Goal: Book appointment/travel/reservation

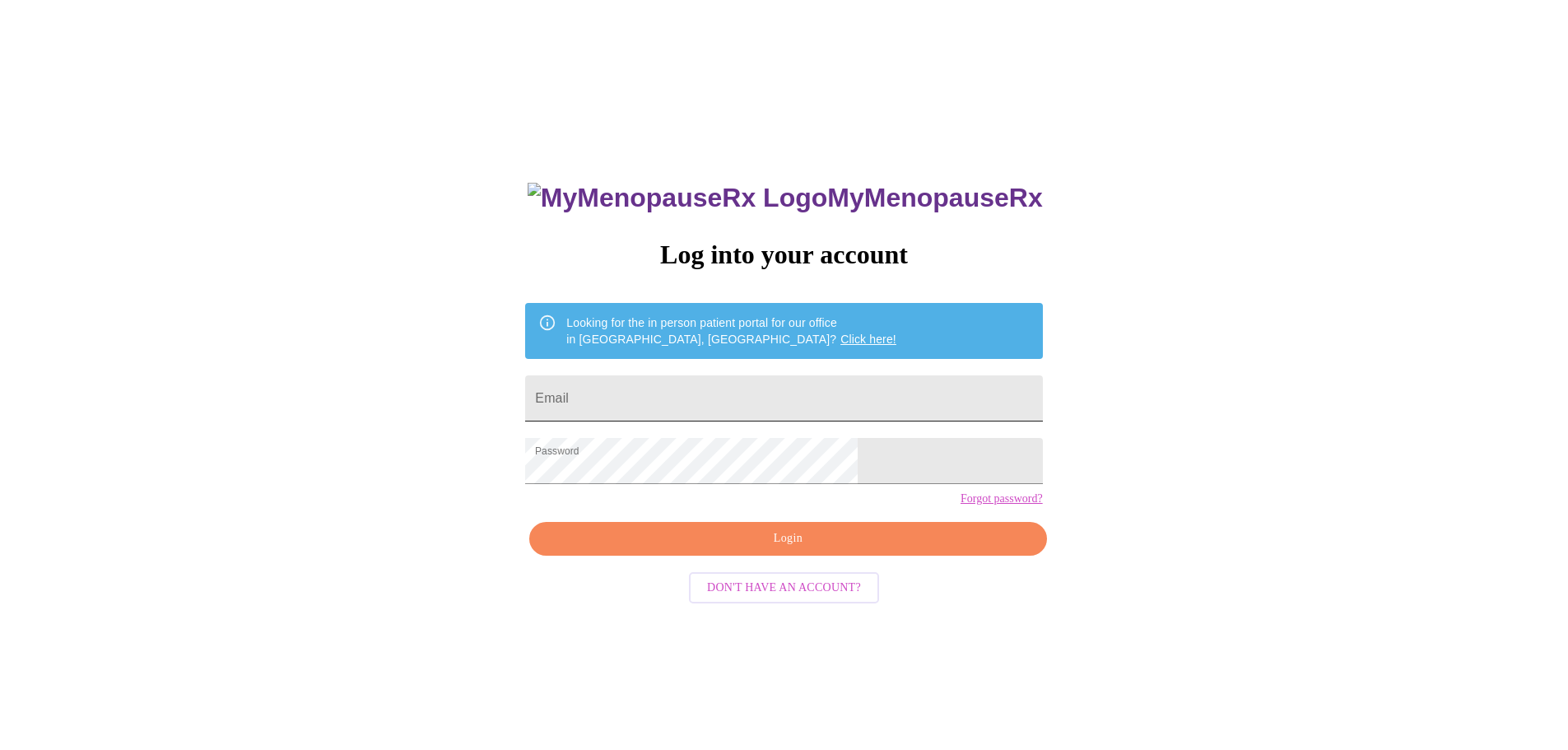
click at [796, 388] on input "Email" at bounding box center [783, 398] width 517 height 46
type input "cpuckett79@gmail.com"
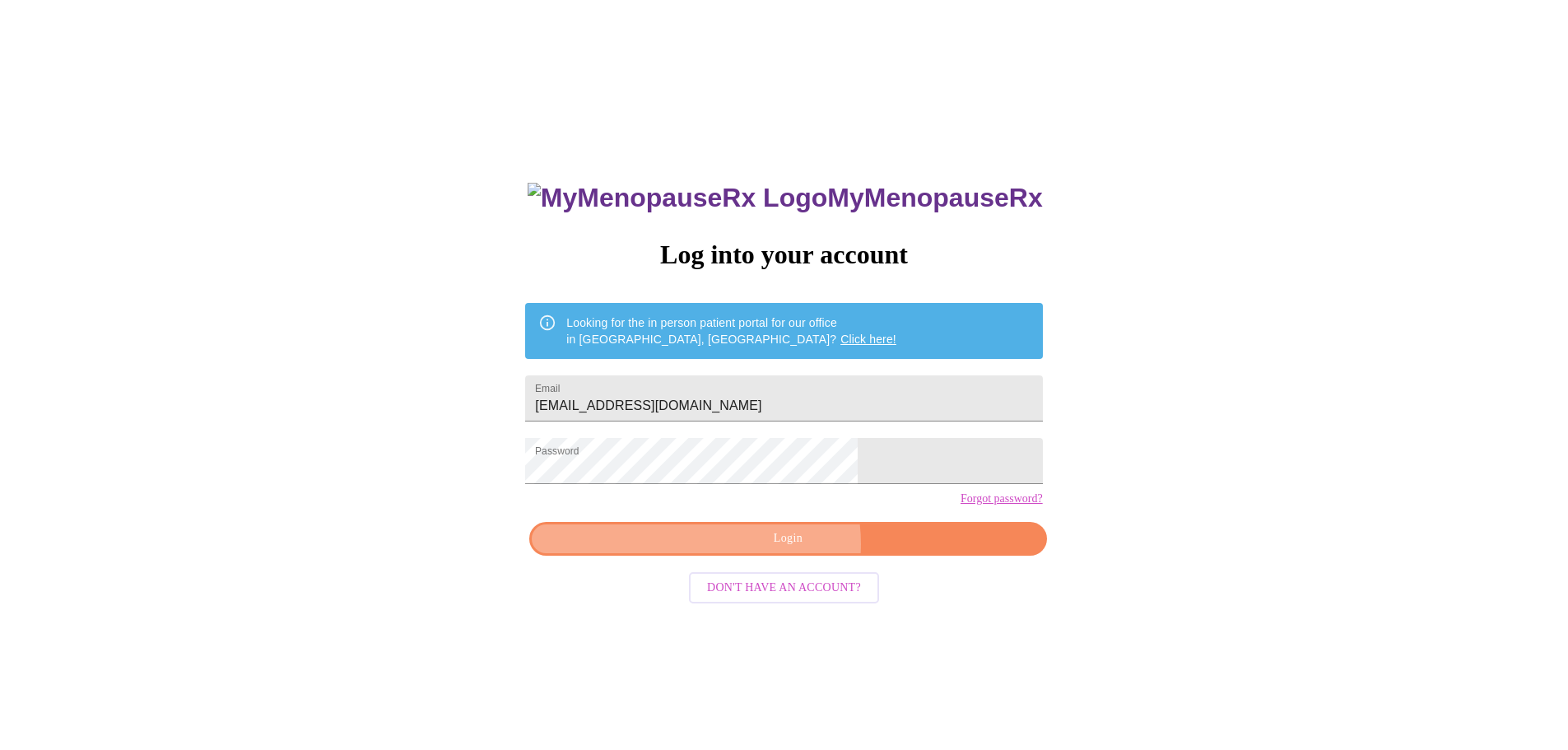
click at [786, 549] on span "Login" at bounding box center [788, 539] width 479 height 21
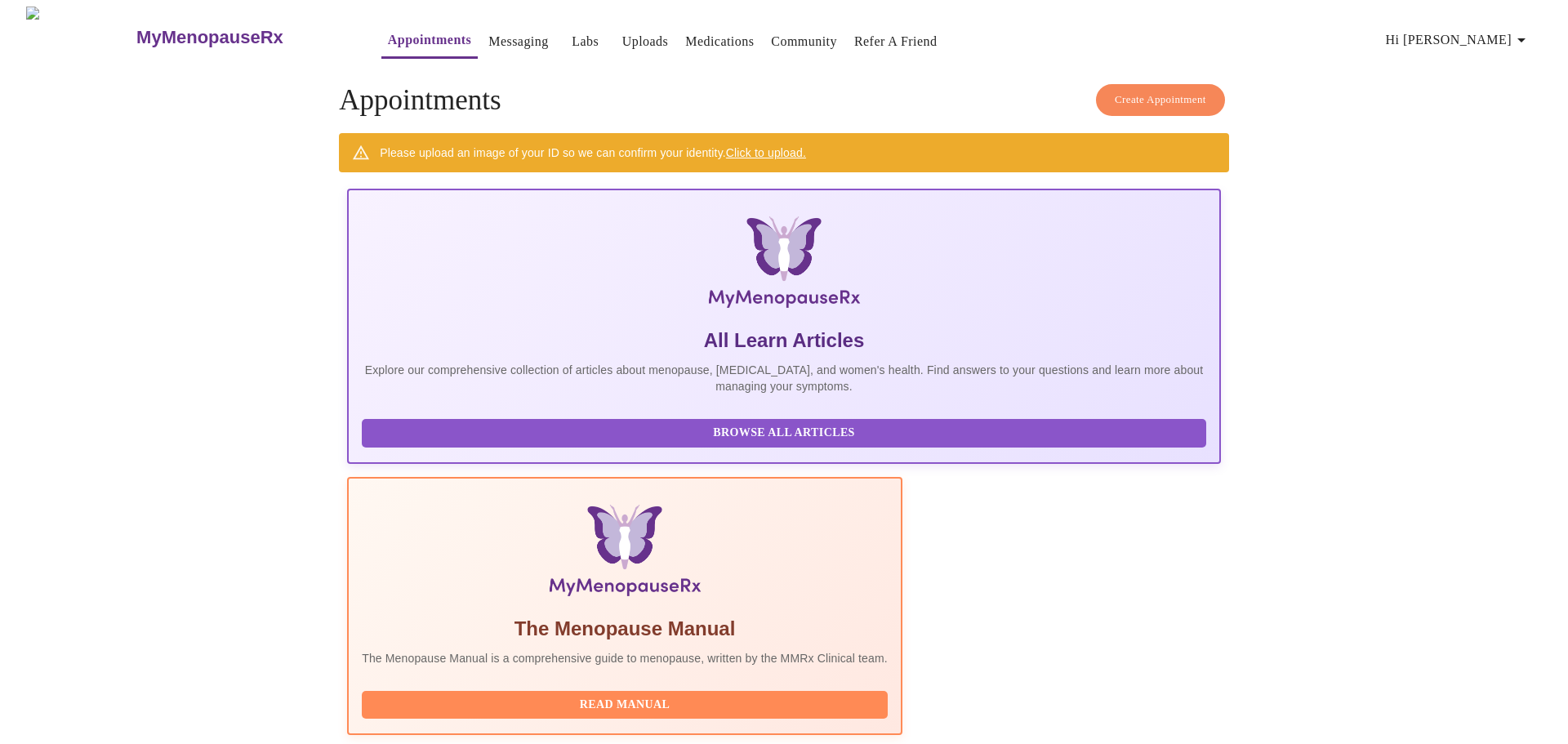
click at [775, 146] on link "Click to upload." at bounding box center [765, 153] width 80 height 13
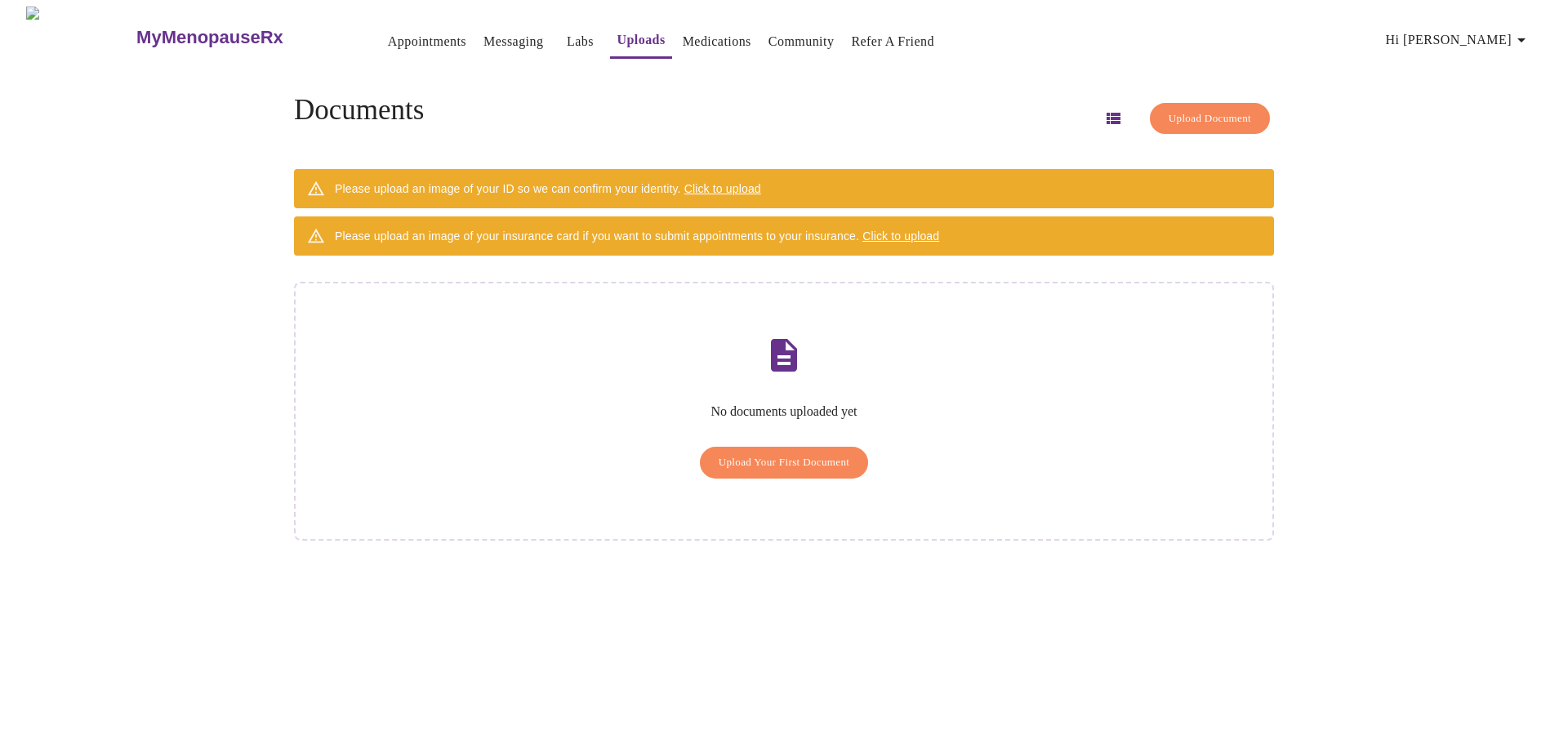
click at [1020, 323] on div "No documents uploaded yet Upload Your First Document" at bounding box center [784, 411] width 980 height 259
click at [789, 453] on span "Upload Your First Document" at bounding box center [784, 462] width 131 height 19
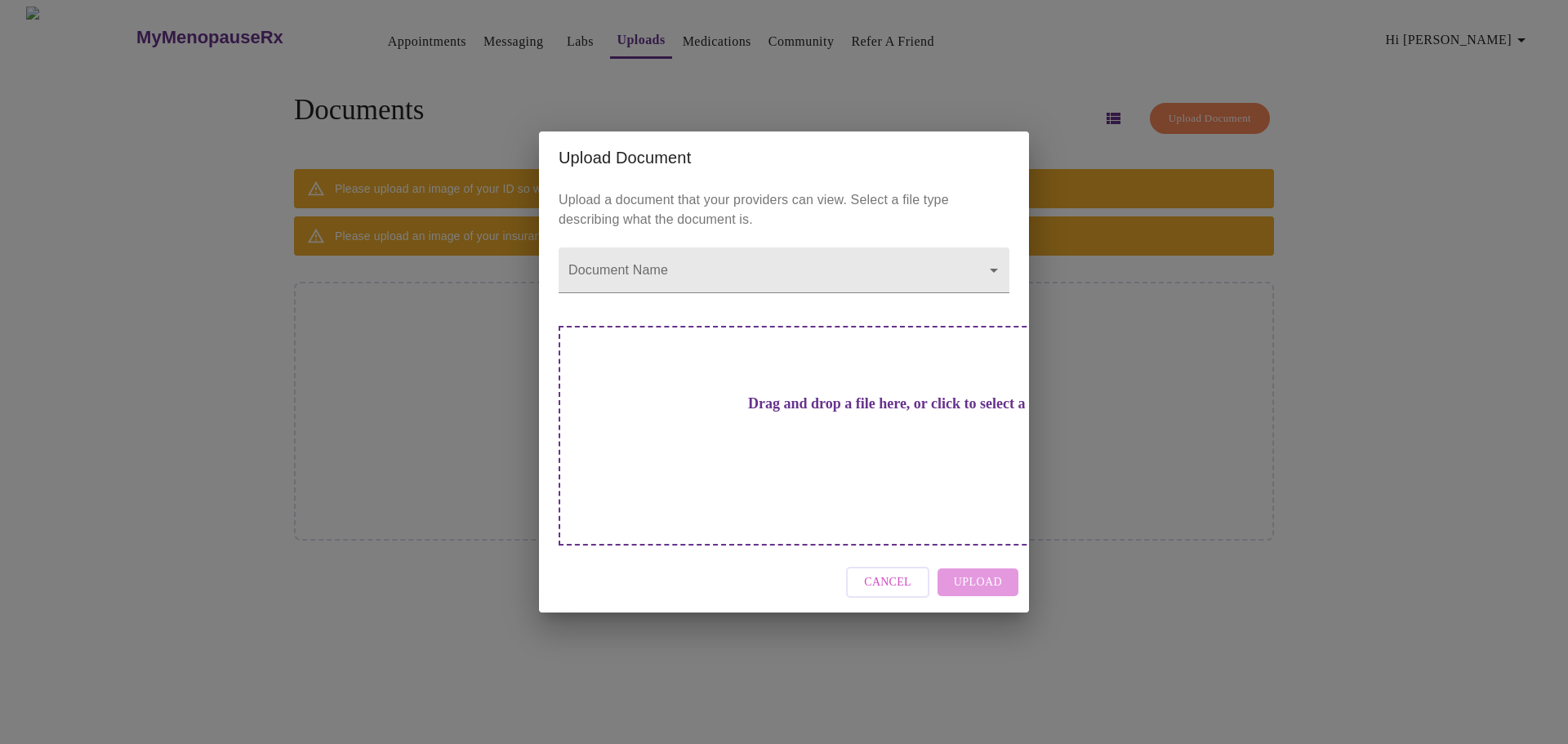
drag, startPoint x: 718, startPoint y: 413, endPoint x: 654, endPoint y: 420, distance: 64.4
click at [654, 420] on div "Drag and drop a file here, or click to select a file" at bounding box center [898, 436] width 680 height 220
click at [988, 306] on body "MyMenopauseRx Appointments Messaging Labs Uploads Medications Community Refer a…" at bounding box center [784, 378] width 1555 height 744
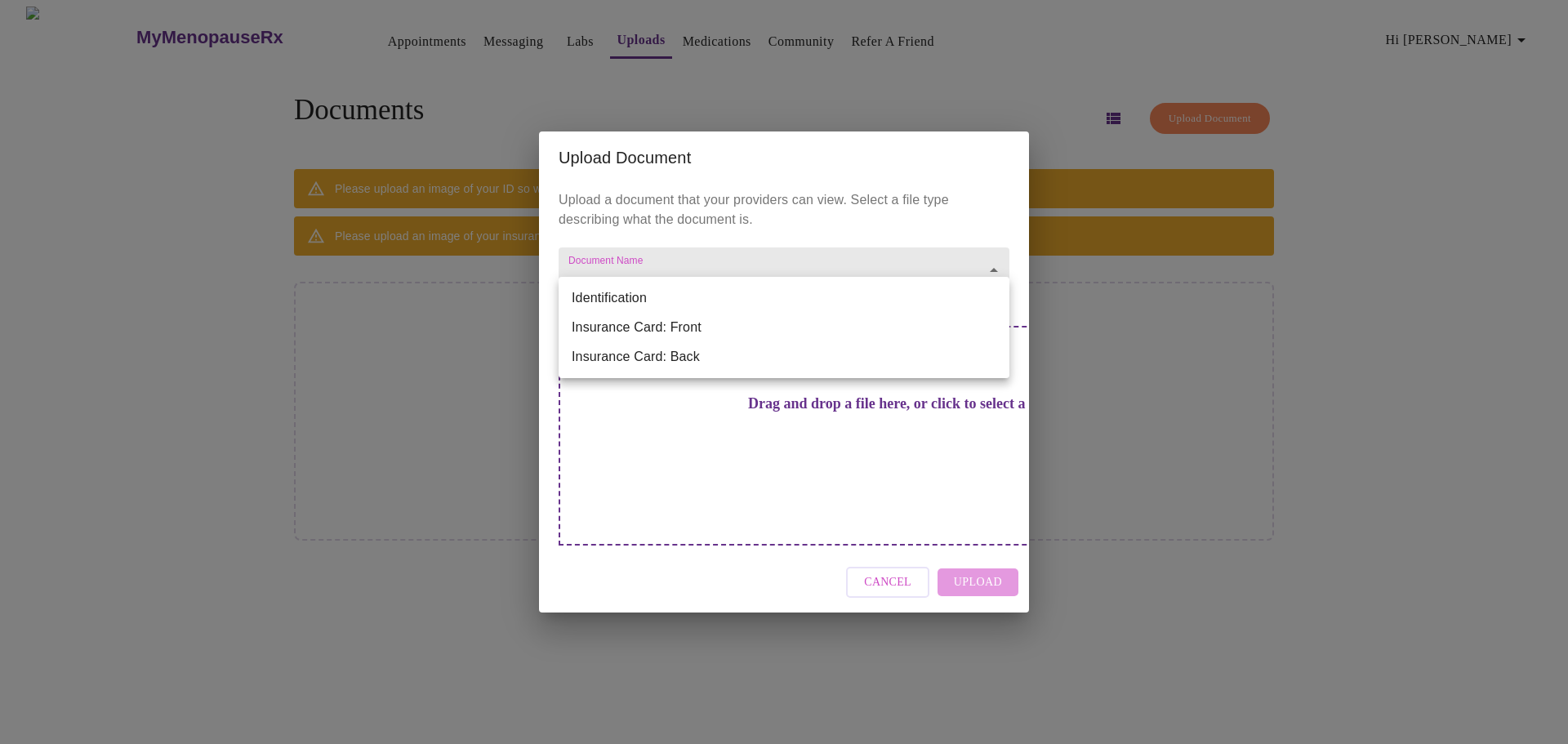
click at [978, 324] on li "Insurance Card: Front" at bounding box center [784, 328] width 451 height 30
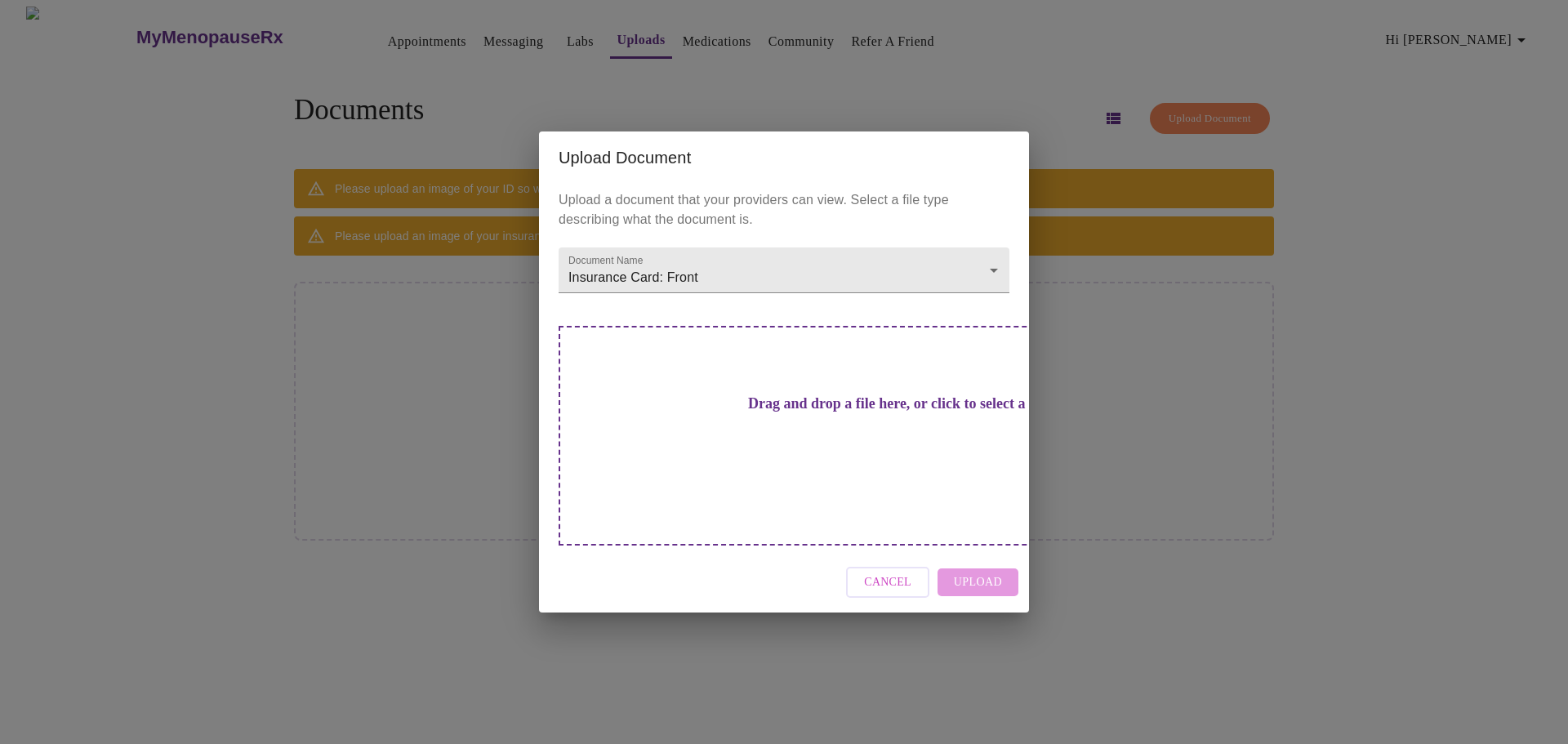
click at [973, 559] on div "Cancel Upload" at bounding box center [784, 583] width 490 height 61
click at [958, 552] on div "Cancel Upload" at bounding box center [784, 583] width 490 height 61
click at [720, 393] on div "Drag and drop a file here, or click to select a file" at bounding box center [898, 436] width 680 height 220
click at [950, 312] on body "MyMenopauseRx Appointments Messaging Labs Uploads Medications Community Refer a…" at bounding box center [784, 378] width 1555 height 744
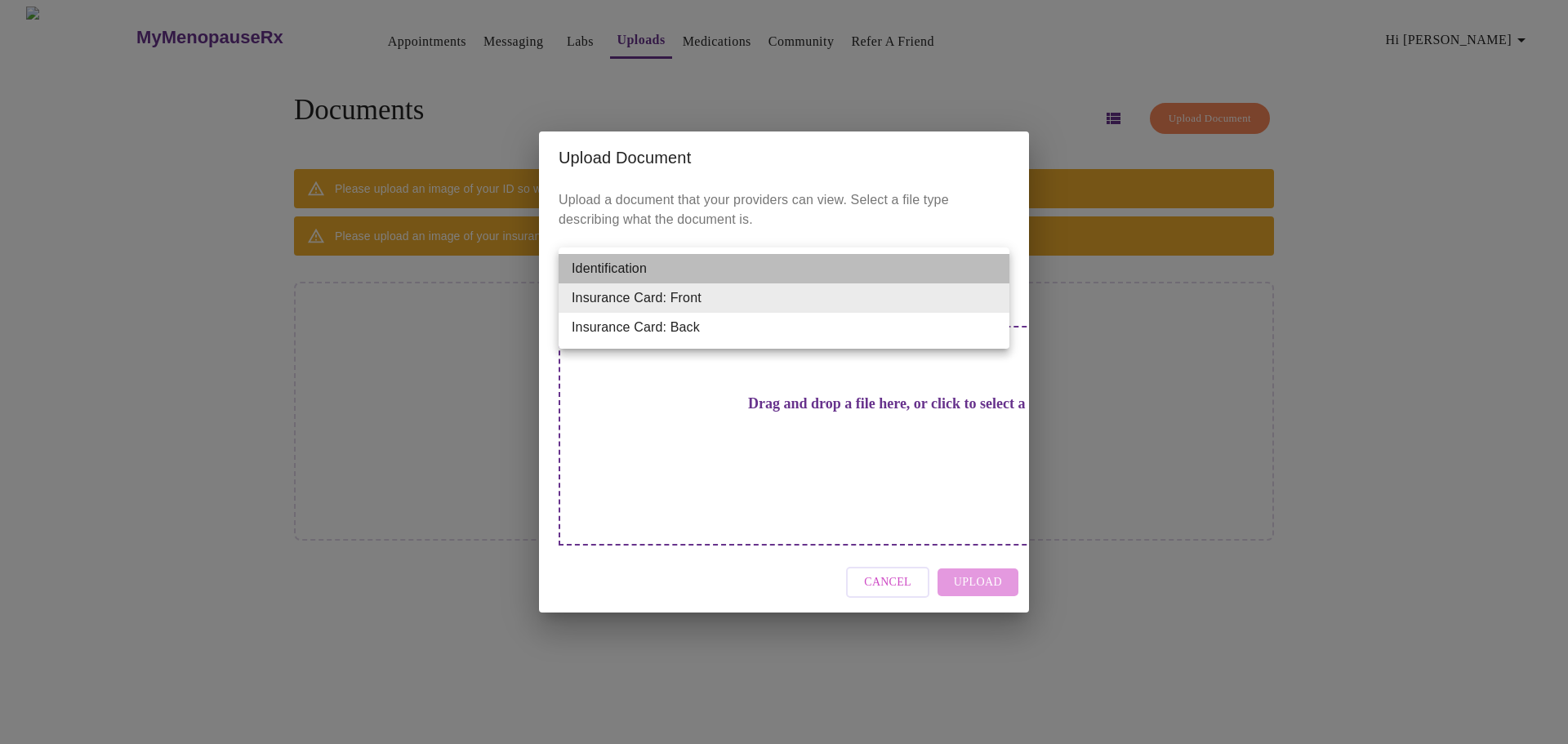
click at [922, 263] on li "Identification" at bounding box center [784, 269] width 451 height 30
type input "Identification"
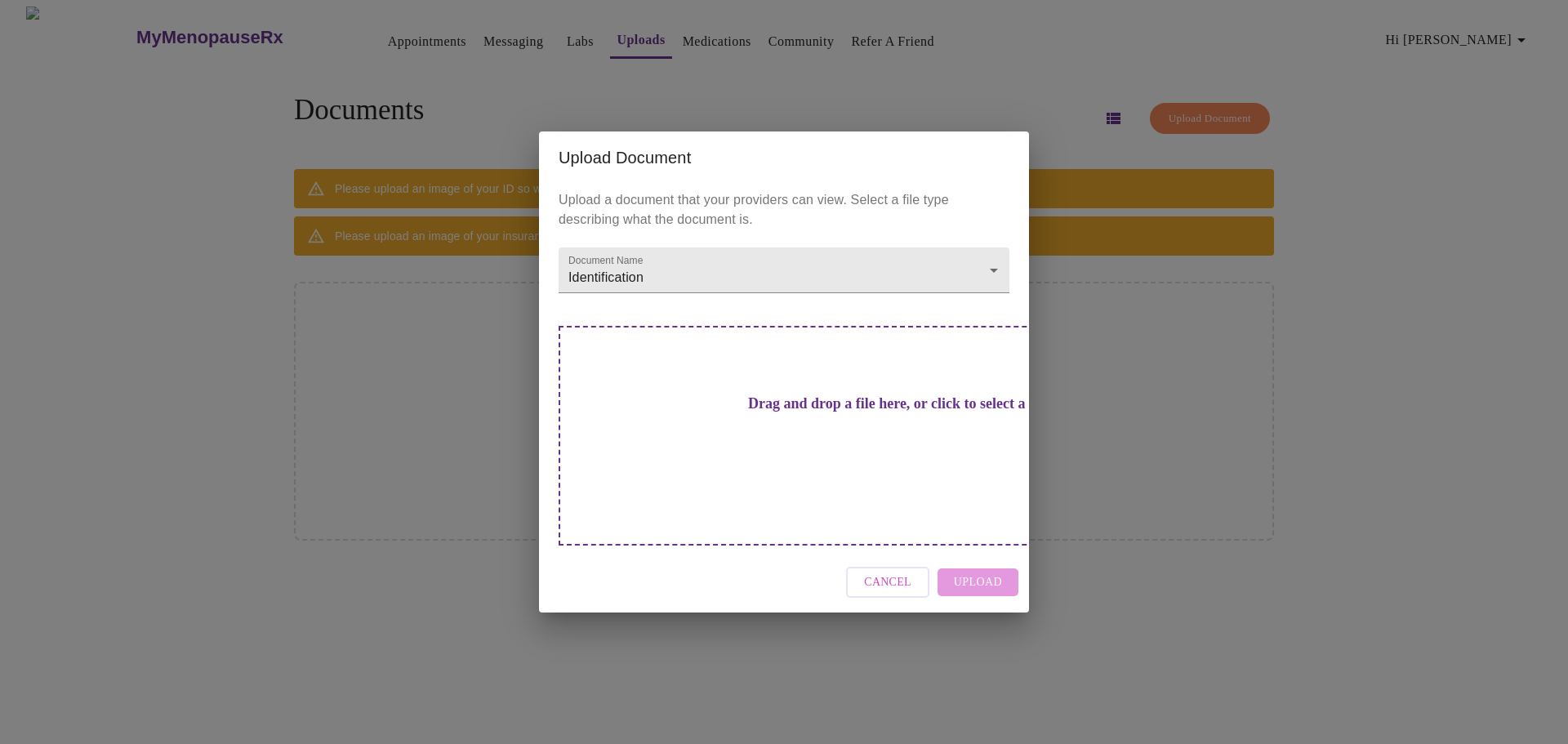
drag, startPoint x: 642, startPoint y: 400, endPoint x: 783, endPoint y: 439, distance: 146.3
click at [783, 413] on h3 "Drag and drop a file here, or click to select a file" at bounding box center [898, 404] width 451 height 17
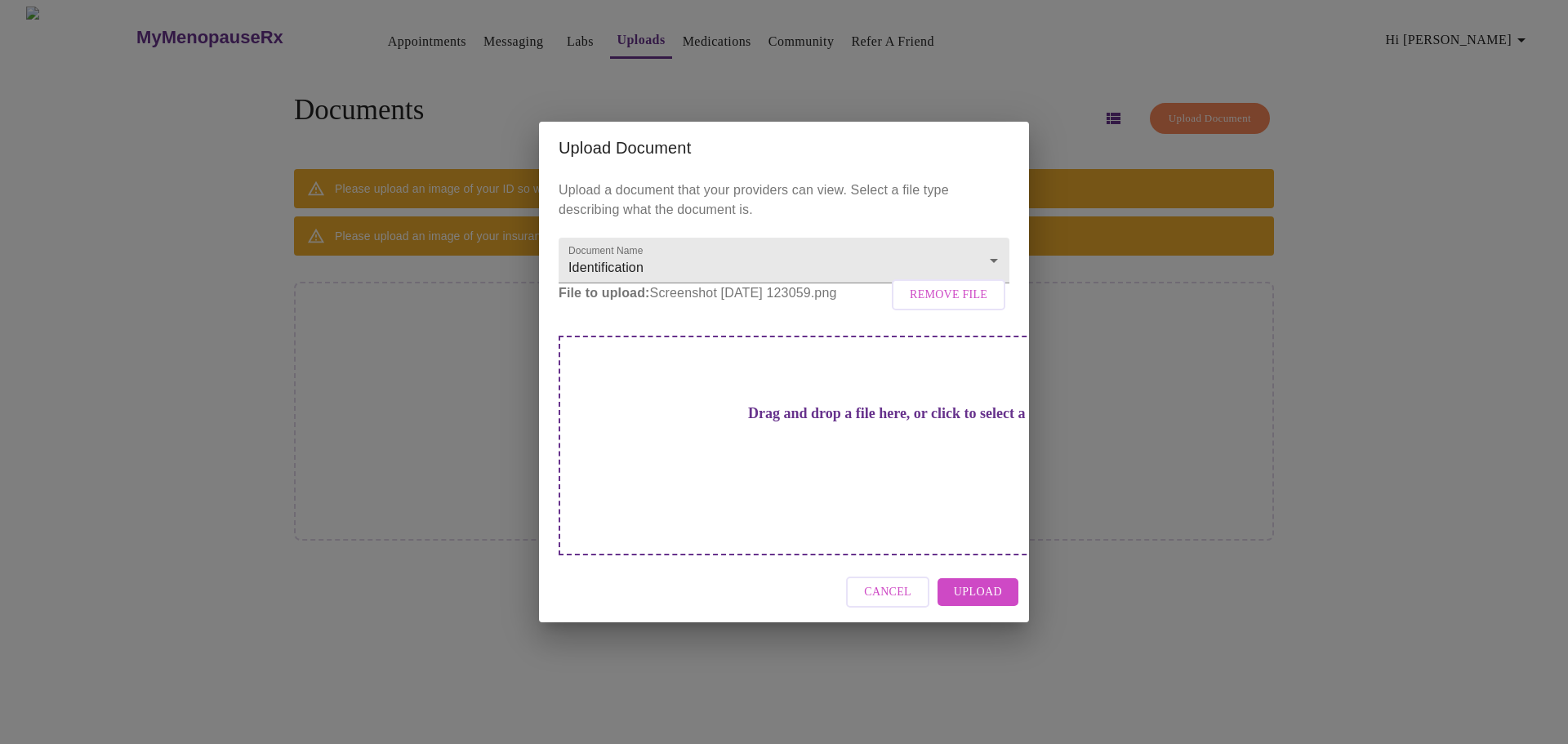
click at [994, 582] on span "Upload" at bounding box center [978, 592] width 48 height 21
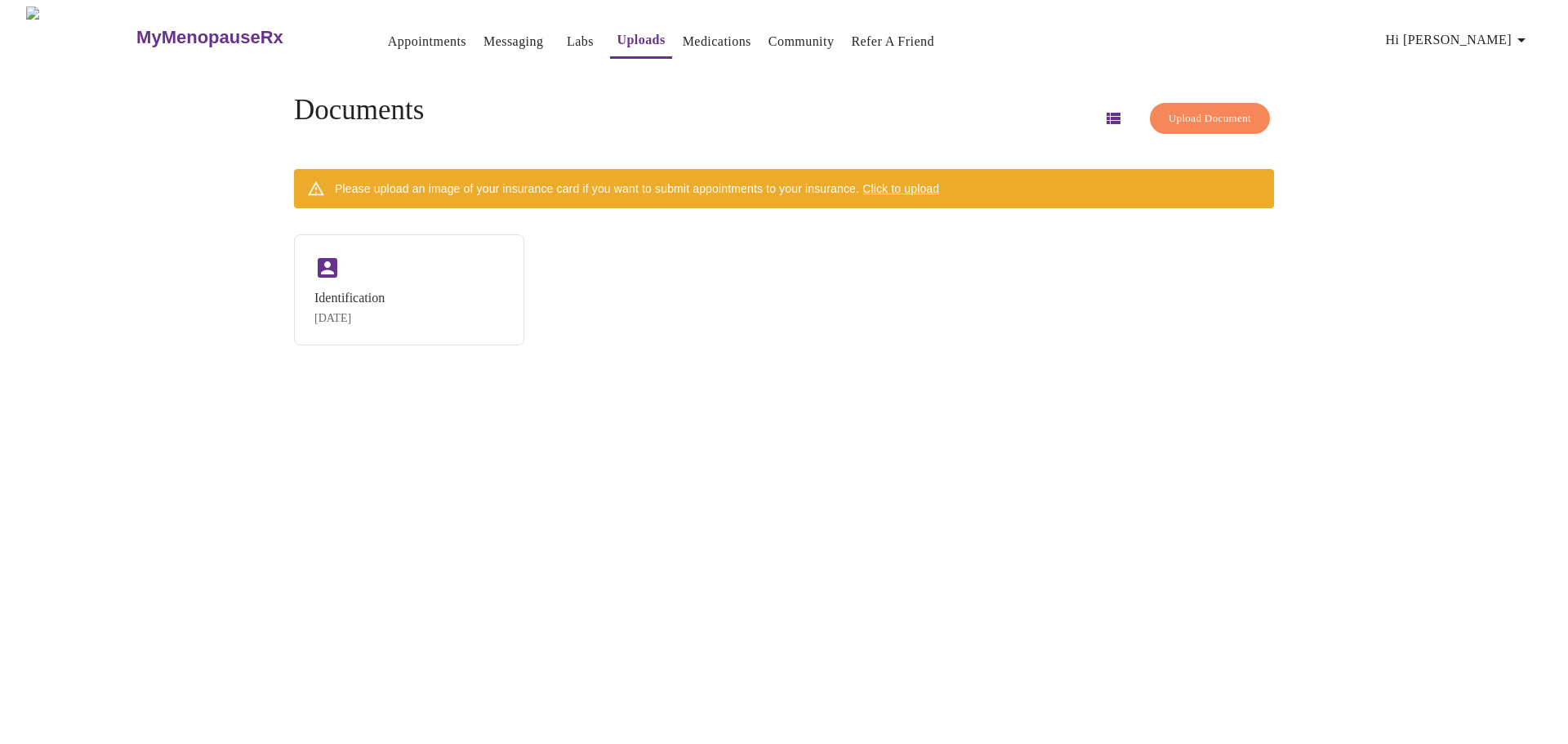
click at [1518, 645] on div "MyMenopauseRx Appointments Messaging Labs Uploads Medications Community Refer a…" at bounding box center [784, 378] width 1555 height 744
click at [1229, 110] on span "Upload Document" at bounding box center [1210, 119] width 83 height 19
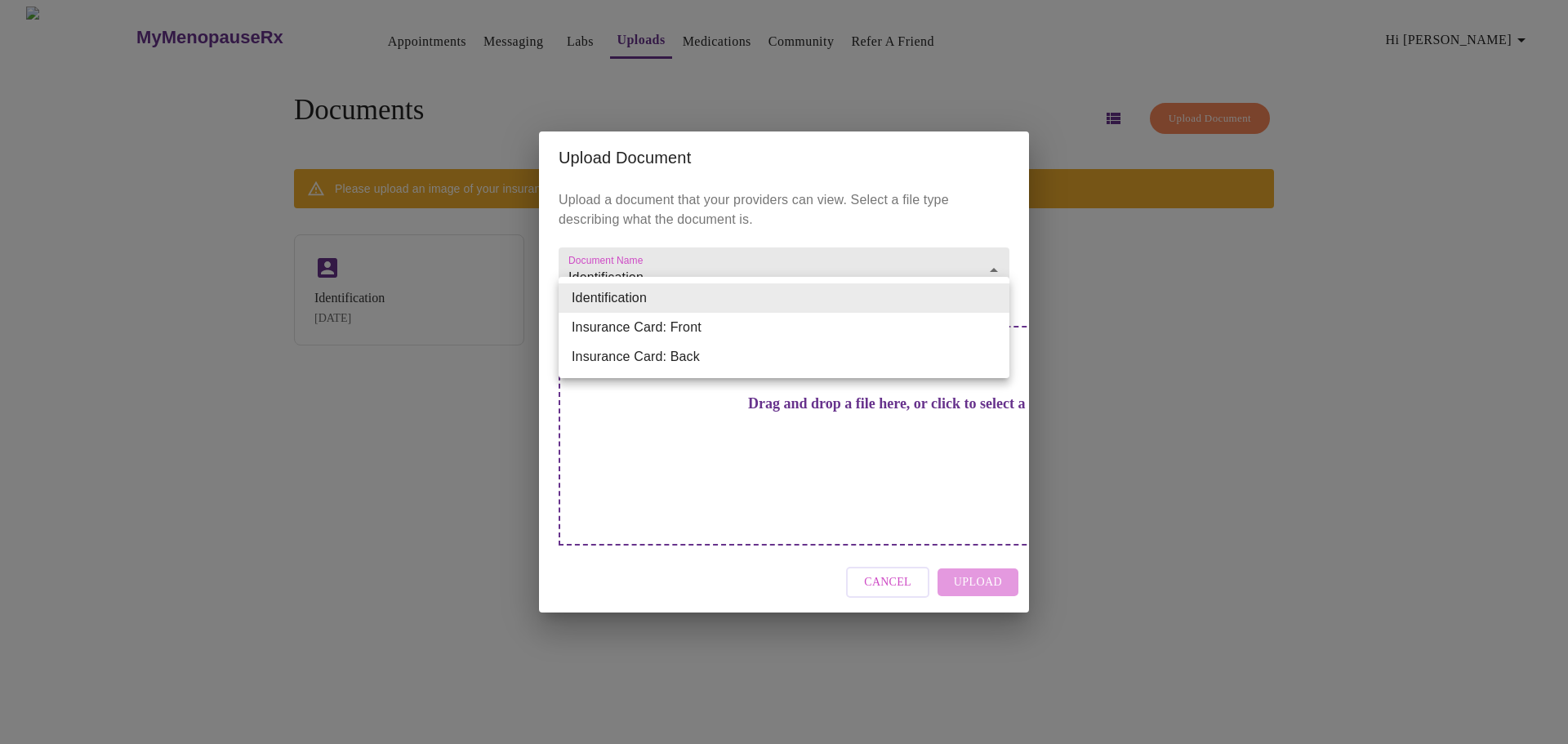
click at [886, 290] on body "MyMenopauseRx Appointments Messaging Labs Uploads Medications Community Refer a…" at bounding box center [784, 378] width 1555 height 744
click at [886, 326] on li "Insurance Card: Front" at bounding box center [784, 328] width 451 height 30
type input "Insurance Card: Front"
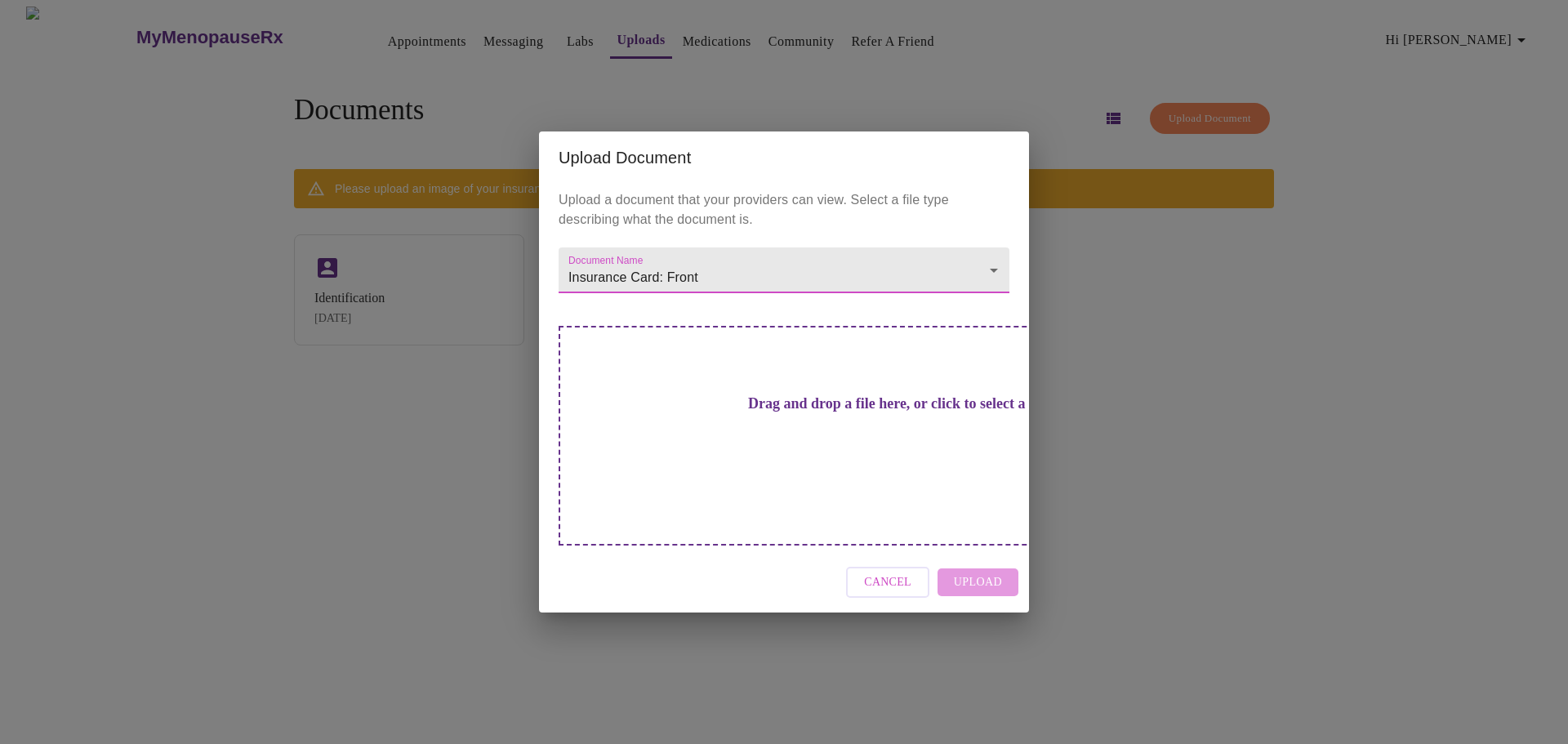
click at [793, 413] on h3 "Drag and drop a file here, or click to select a file" at bounding box center [898, 404] width 451 height 17
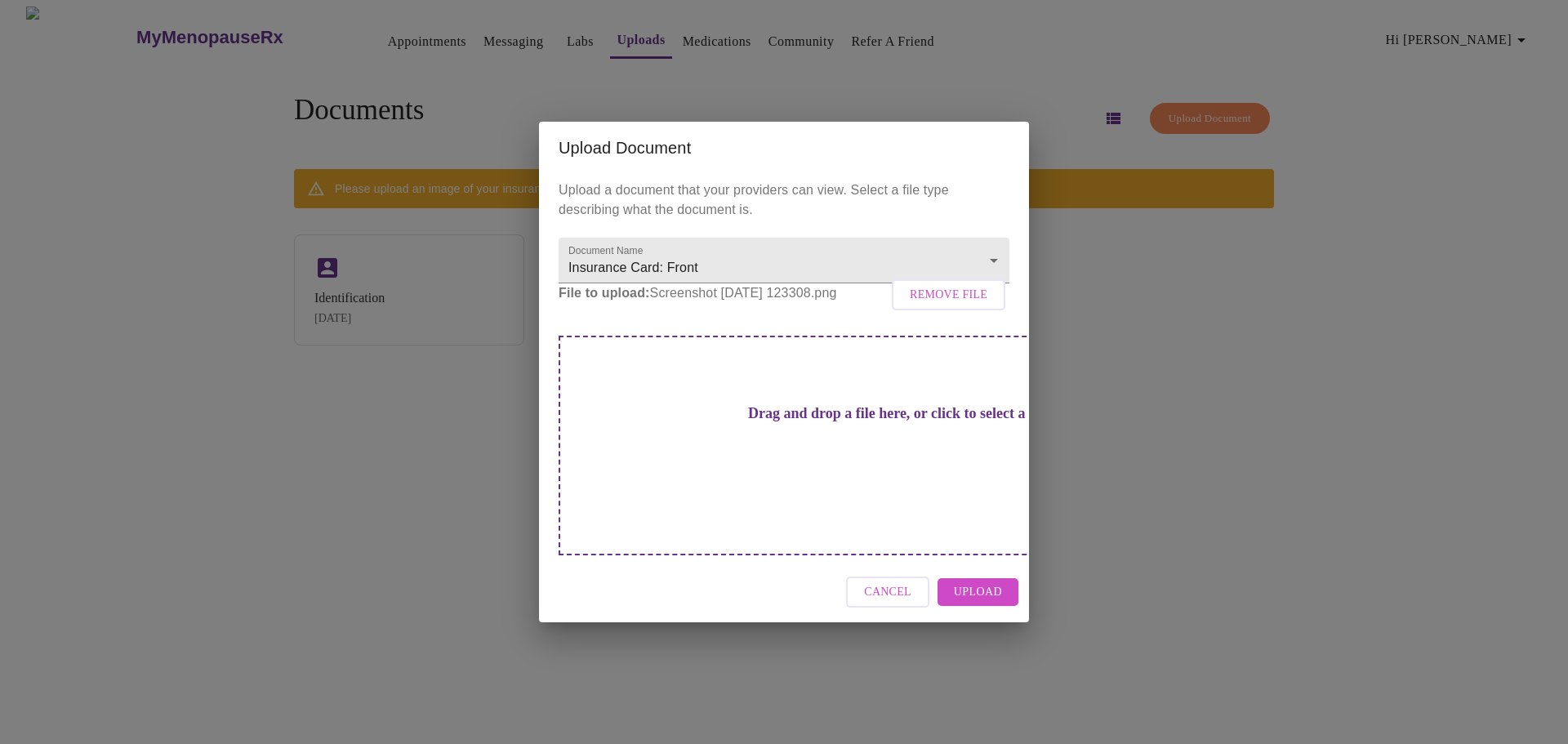
click at [973, 582] on span "Upload" at bounding box center [978, 592] width 48 height 21
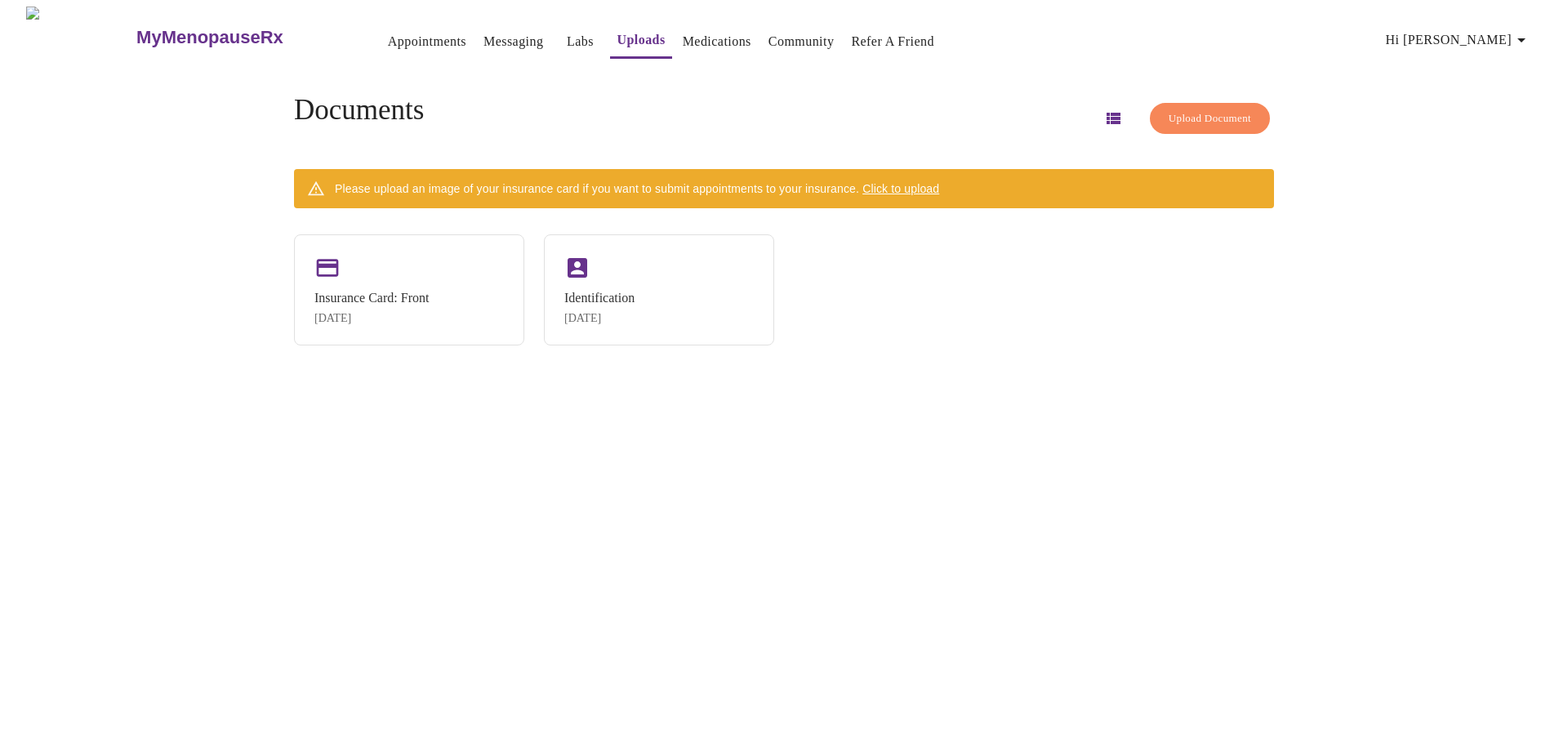
click at [231, 443] on div "MyMenopauseRx Appointments Messaging Labs Uploads Medications Community Refer a…" at bounding box center [784, 378] width 1555 height 744
click at [1204, 103] on button "Upload Document" at bounding box center [1210, 119] width 120 height 32
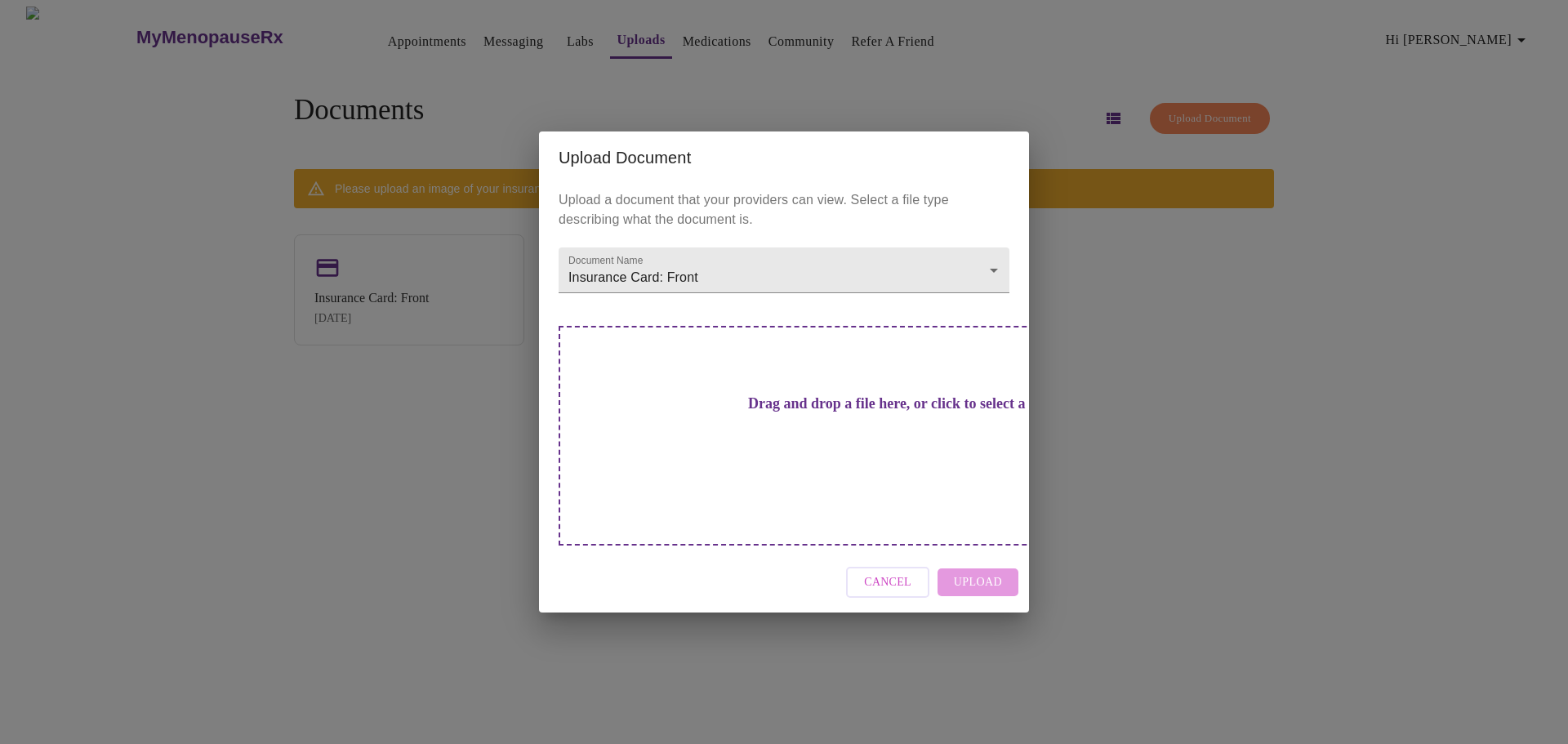
click at [777, 413] on h3 "Drag and drop a file here, or click to select a file" at bounding box center [898, 404] width 451 height 17
click at [771, 286] on body "MyMenopauseRx Appointments Messaging Labs Uploads Medications Community Refer a…" at bounding box center [784, 378] width 1555 height 744
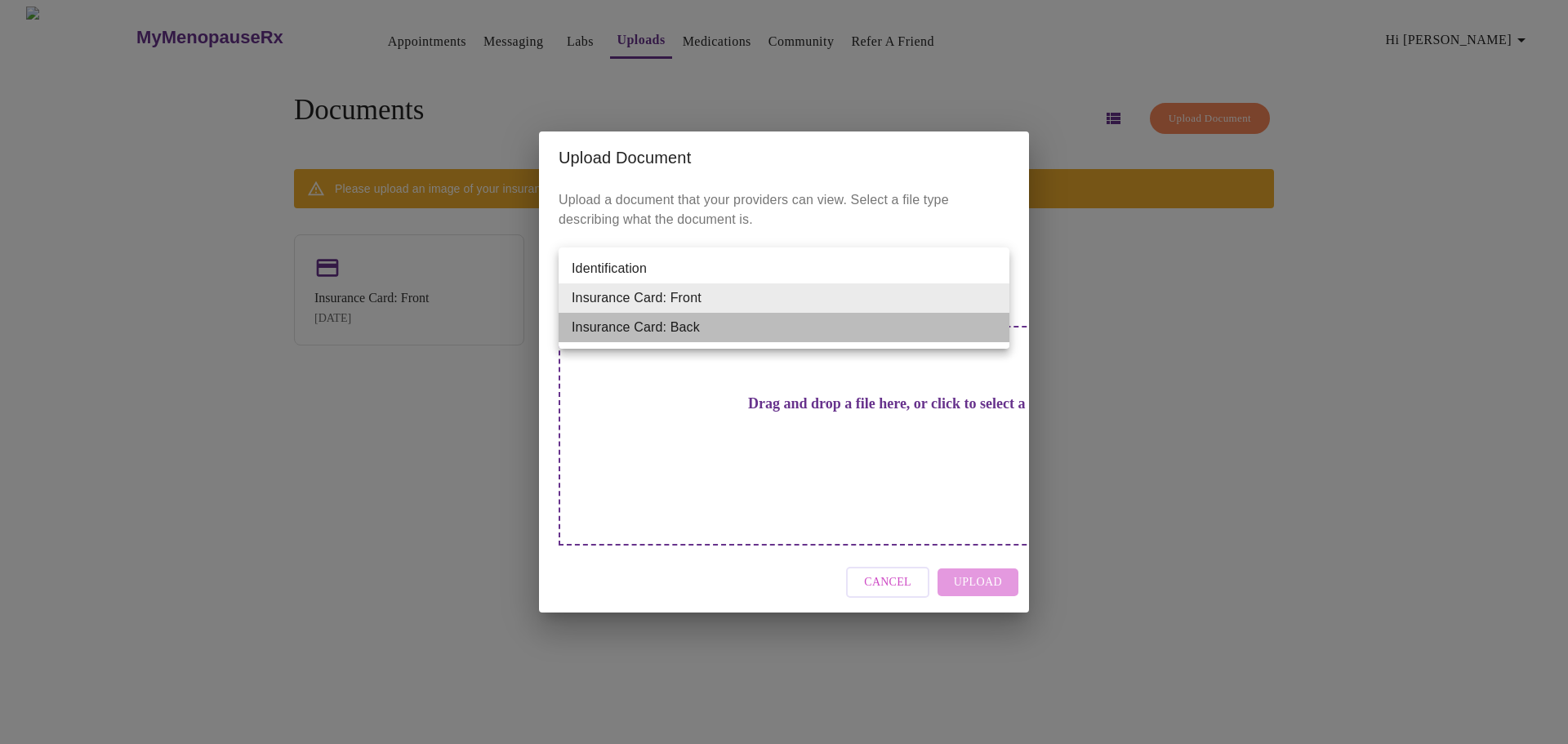
click at [743, 330] on li "Insurance Card: Back" at bounding box center [784, 328] width 451 height 30
type input "Insurance Card: Back"
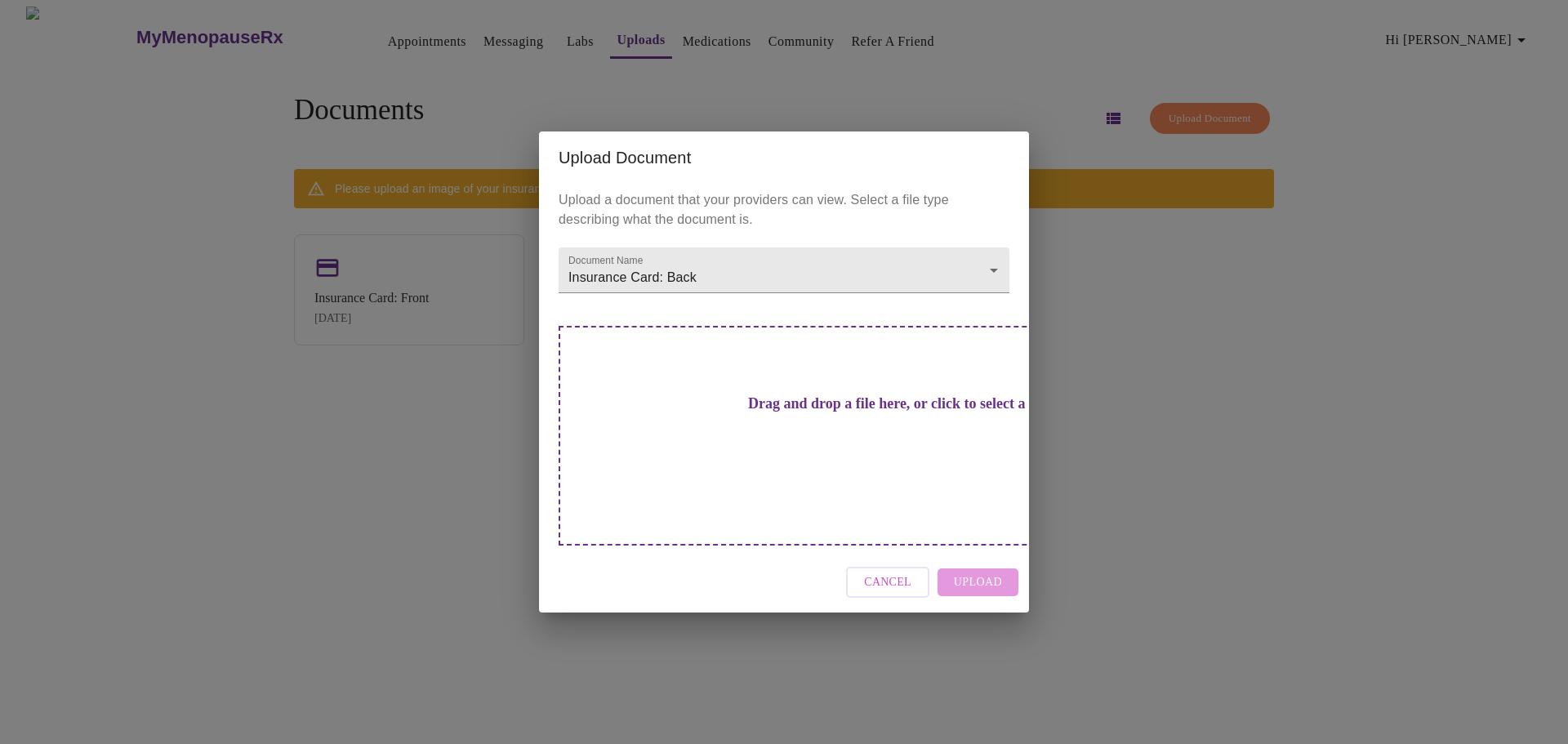
click at [779, 446] on div "Drag and drop a file here, or click to select a file" at bounding box center [898, 436] width 680 height 220
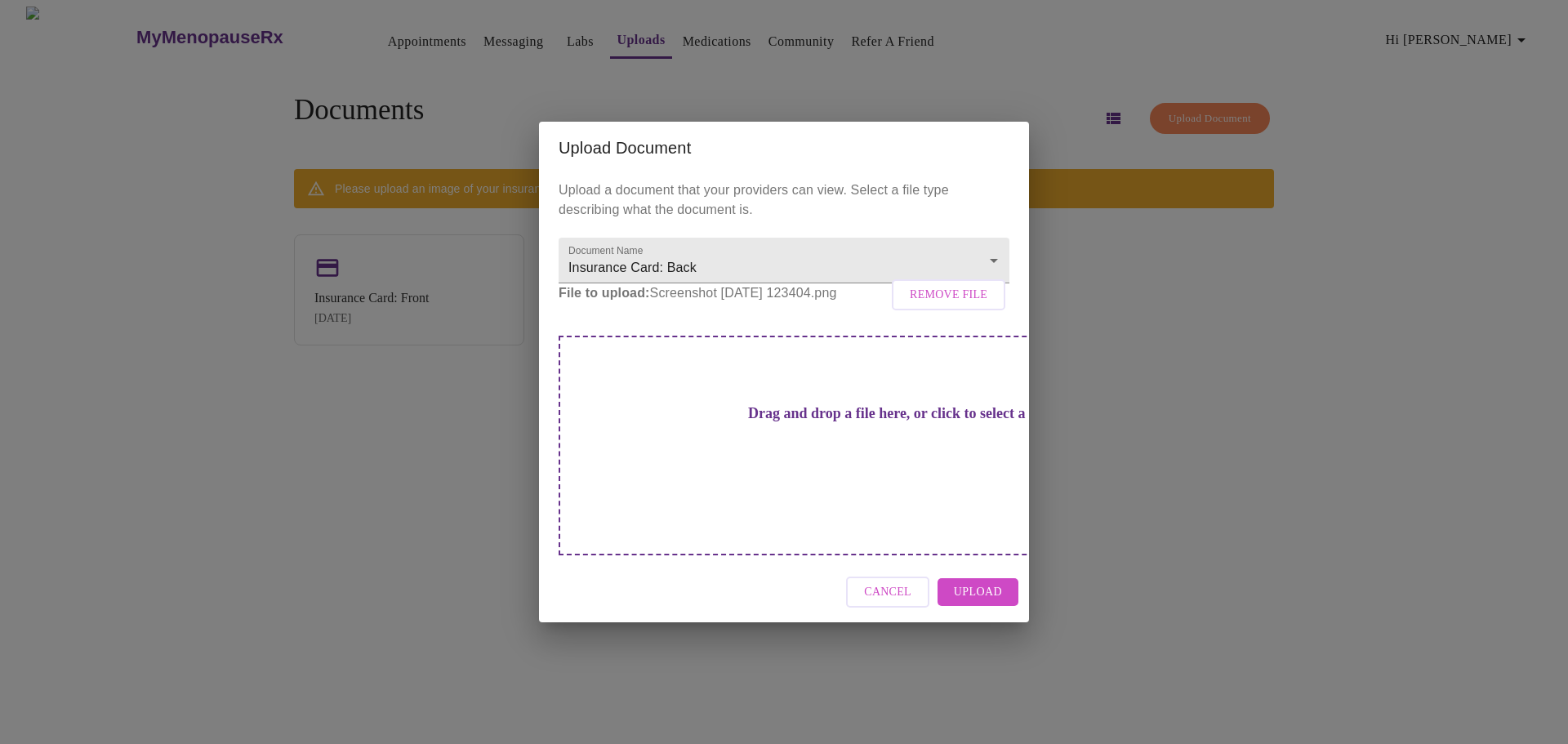
click at [969, 582] on span "Upload" at bounding box center [978, 592] width 48 height 21
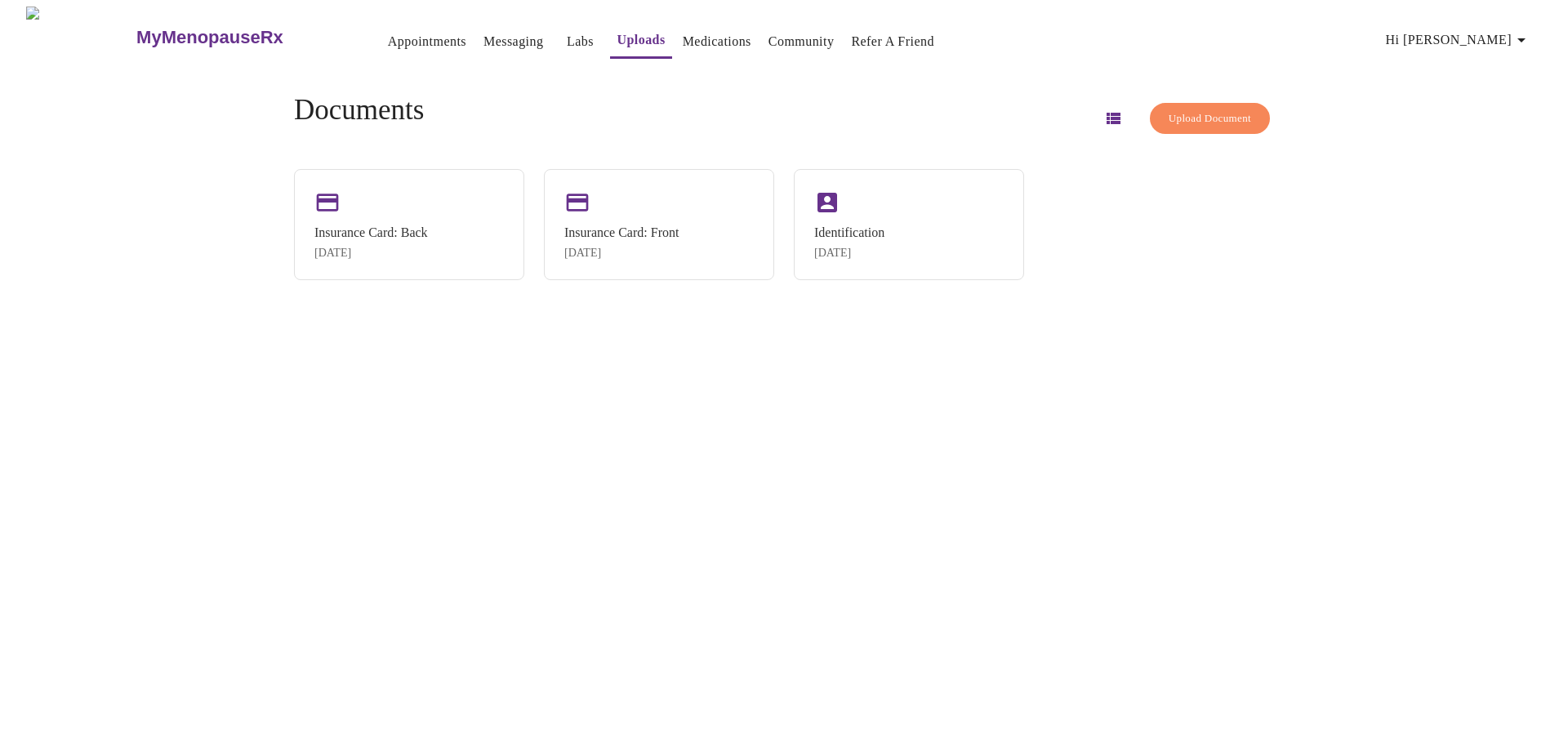
click at [1106, 116] on icon "button" at bounding box center [1113, 119] width 14 height 12
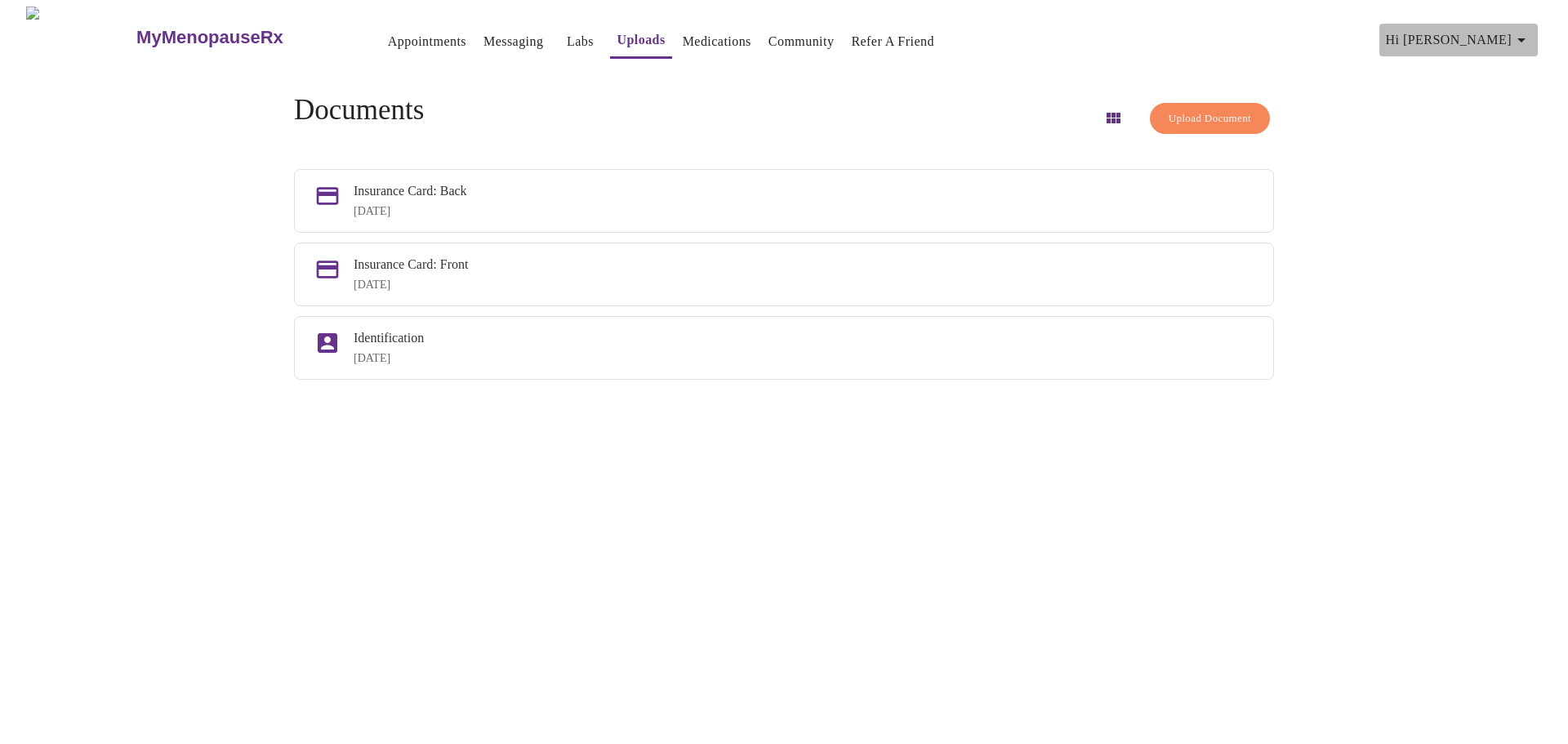
click at [1532, 38] on icon "button" at bounding box center [1522, 40] width 20 height 20
click at [1532, 37] on li "Settings" at bounding box center [1499, 35] width 75 height 30
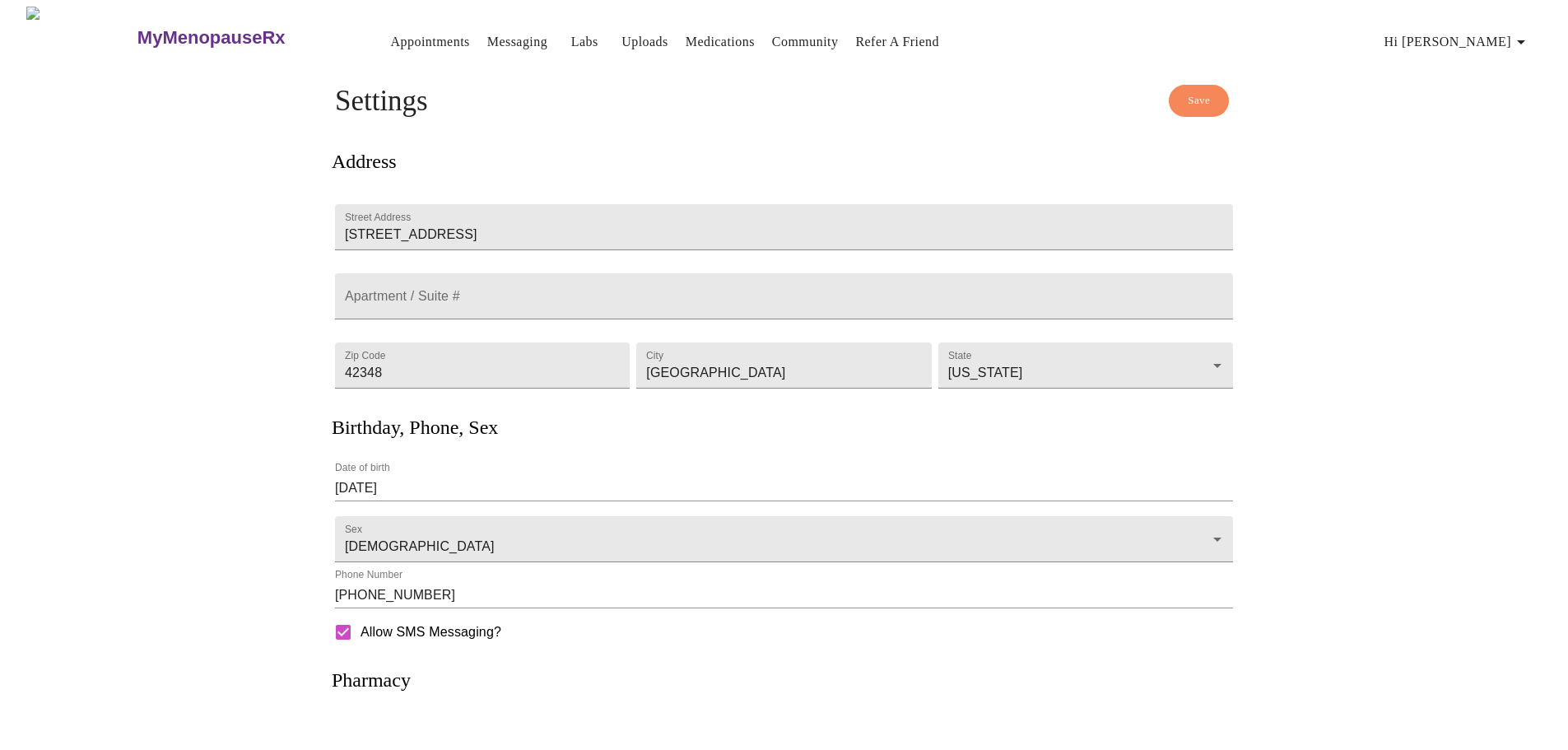
click at [629, 32] on span "Appointments Messaging Labs Uploads Medications Community Refer a Friend" at bounding box center [667, 36] width 566 height 14
click at [622, 37] on link "Uploads" at bounding box center [645, 42] width 47 height 23
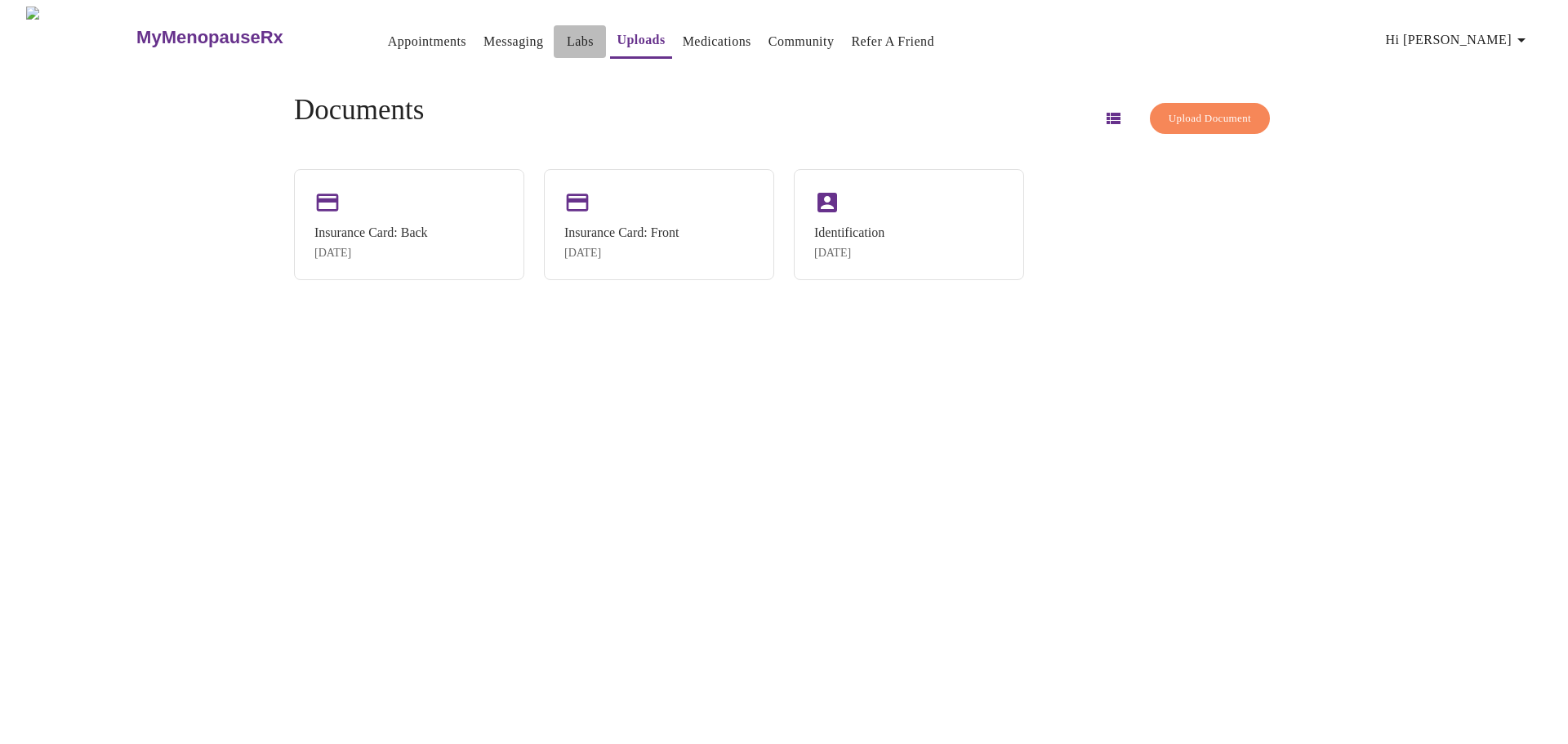
click at [566, 31] on link "Labs" at bounding box center [580, 42] width 27 height 23
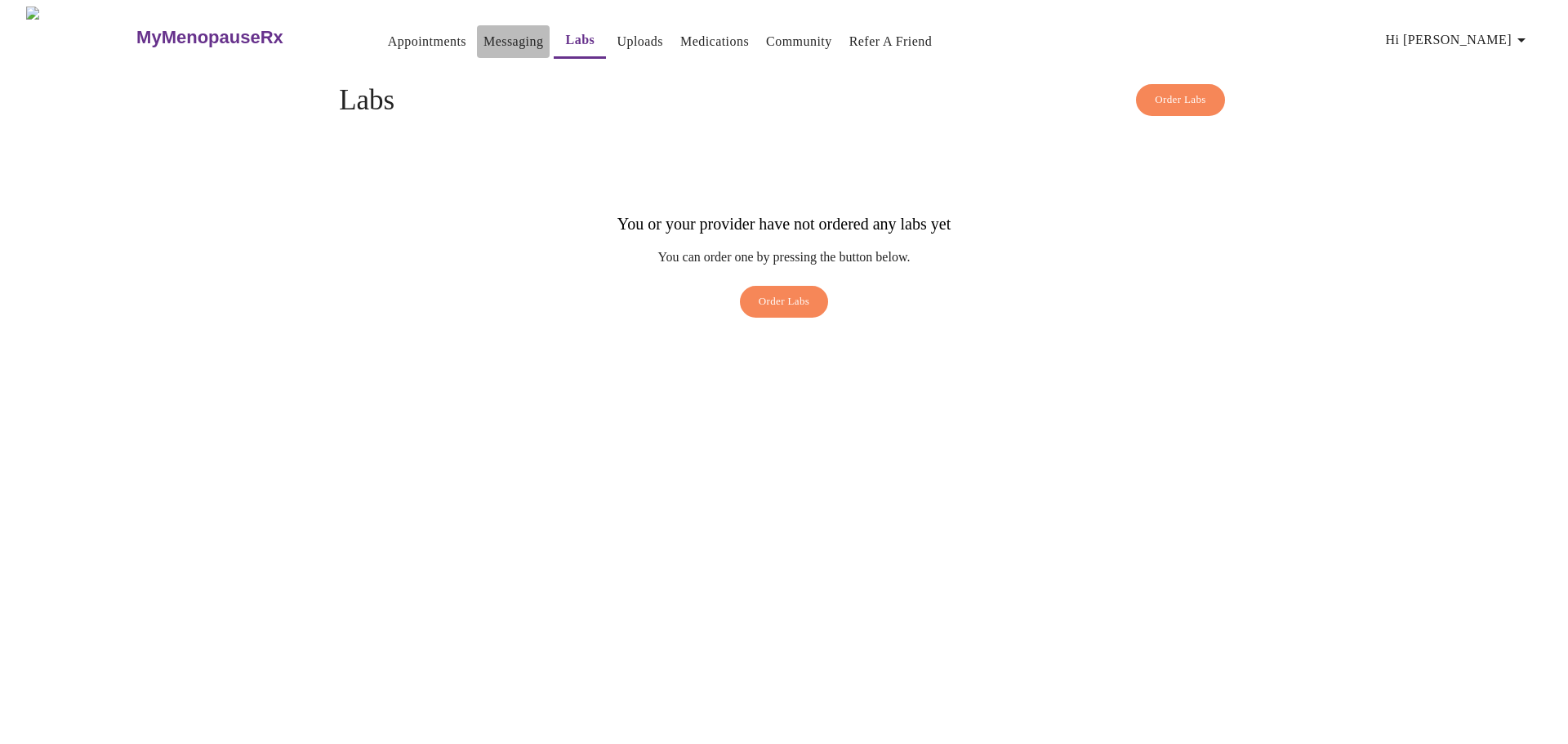
click at [484, 31] on link "Messaging" at bounding box center [514, 42] width 59 height 23
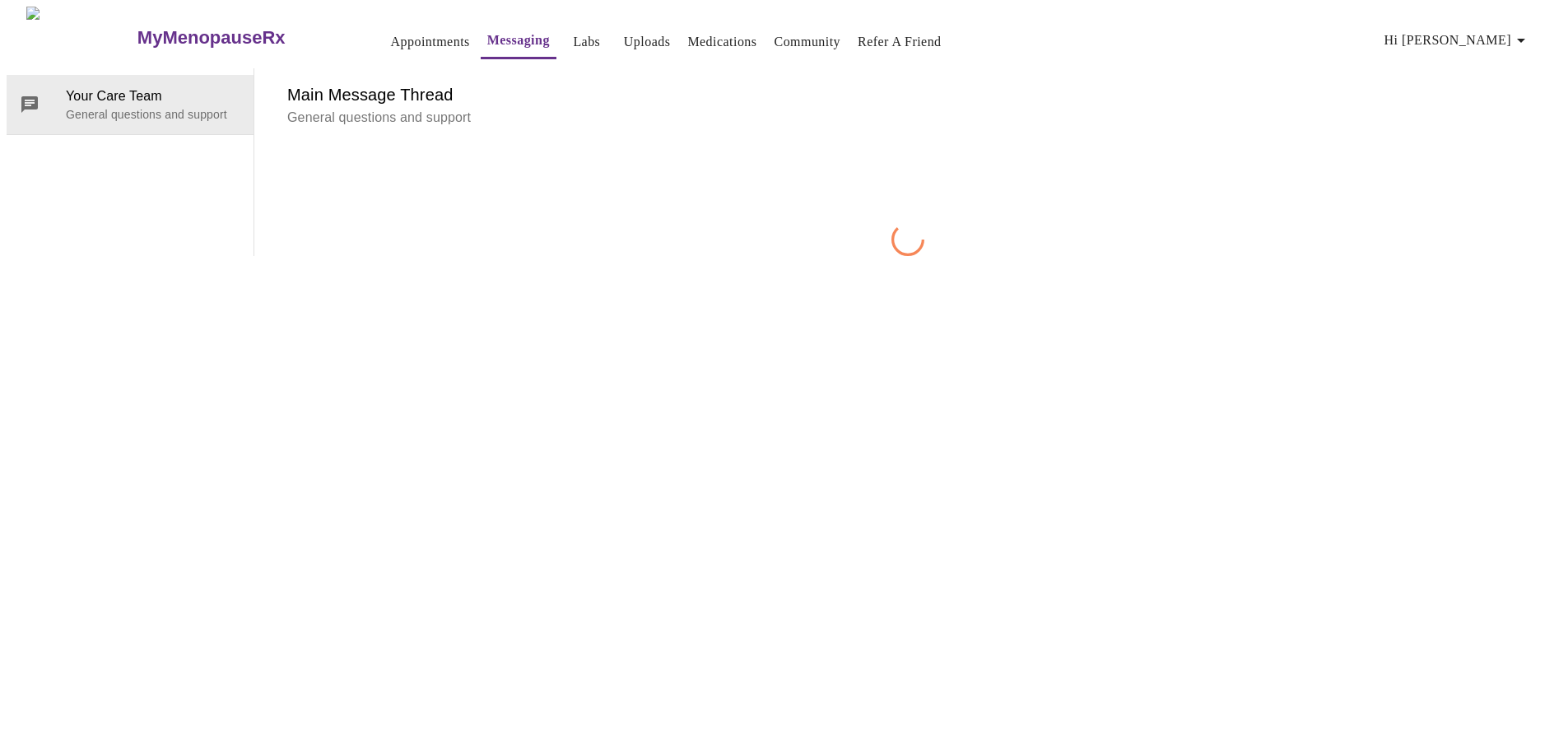
scroll to position [62, 0]
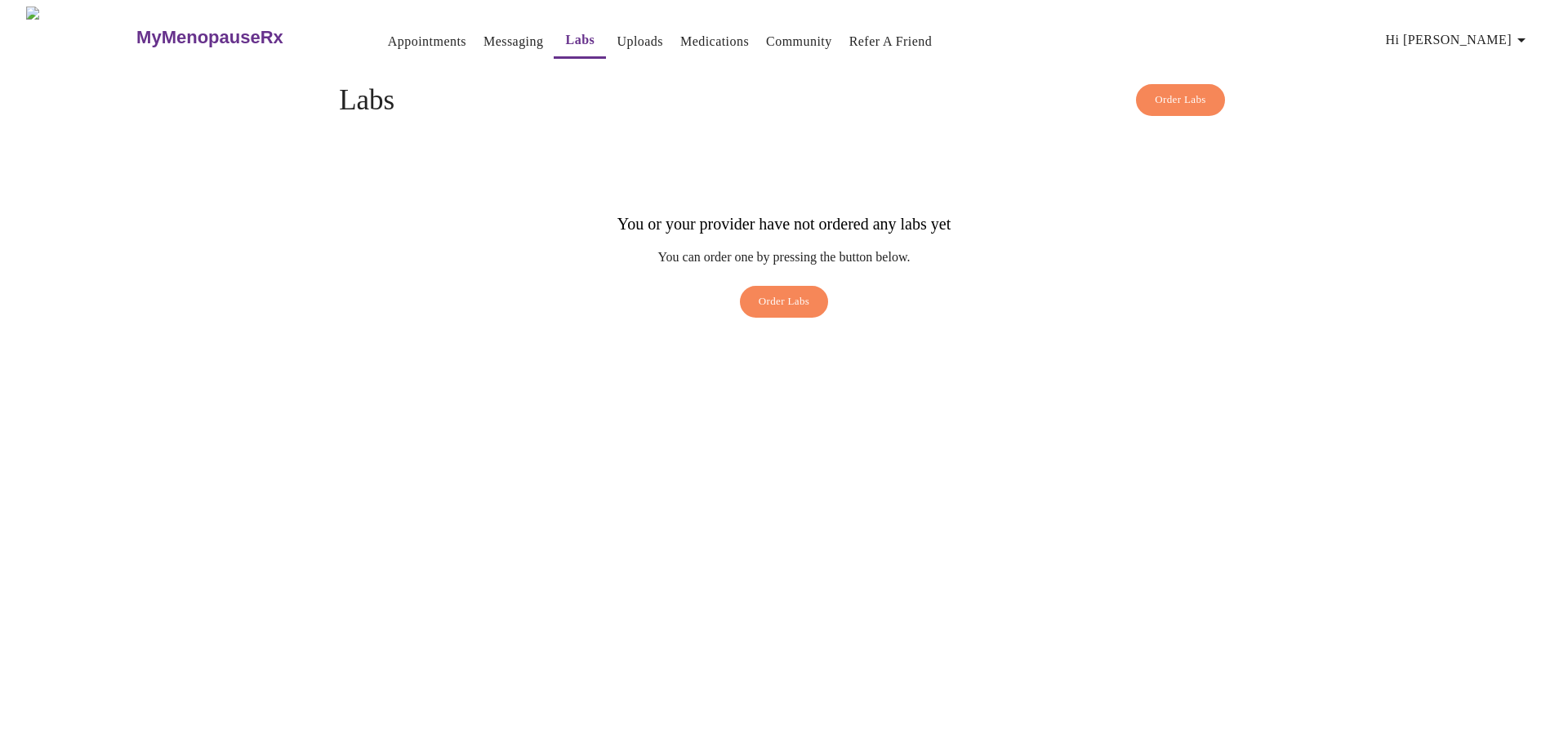
click at [388, 31] on link "Appointments" at bounding box center [427, 42] width 78 height 23
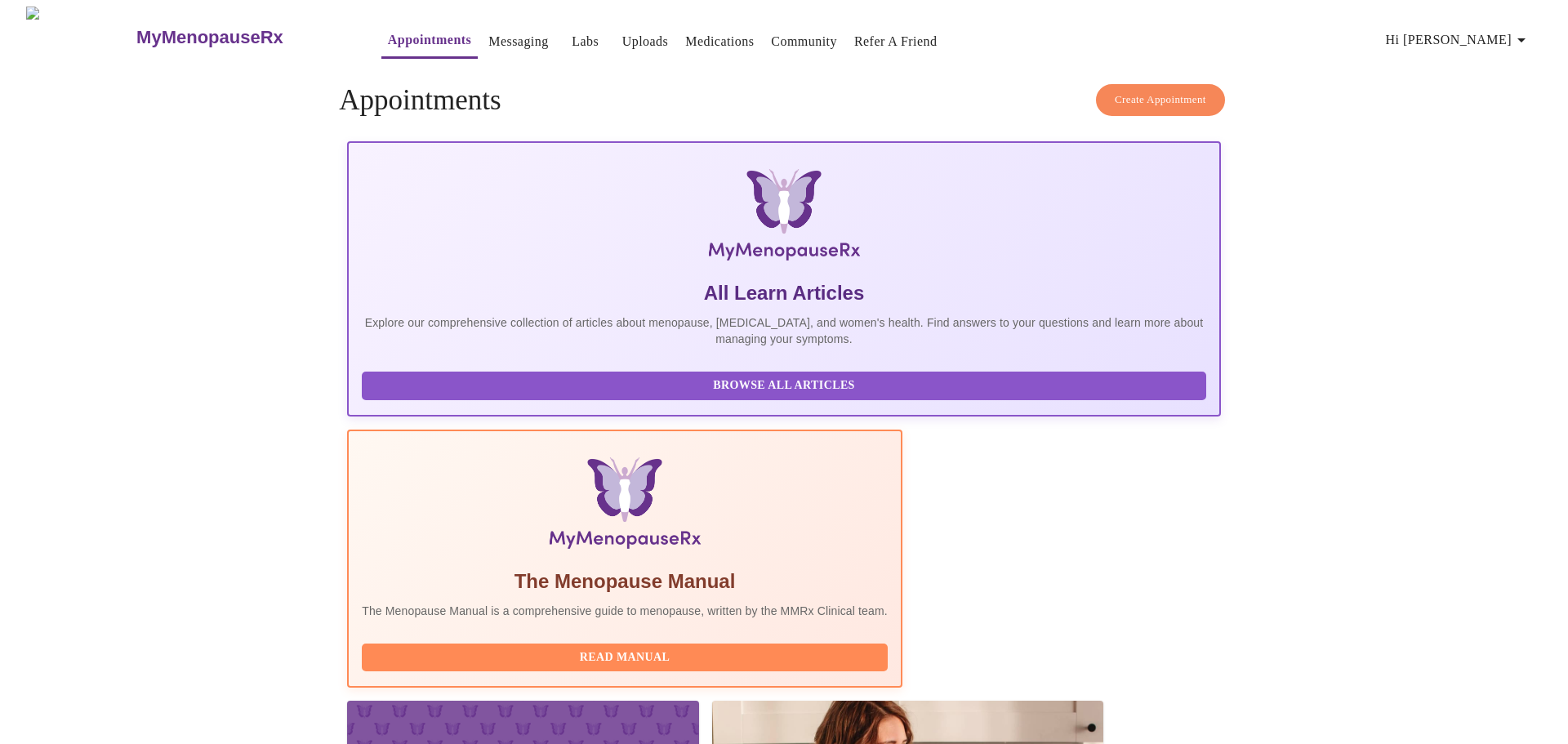
drag, startPoint x: 767, startPoint y: 568, endPoint x: 884, endPoint y: 597, distance: 120.5
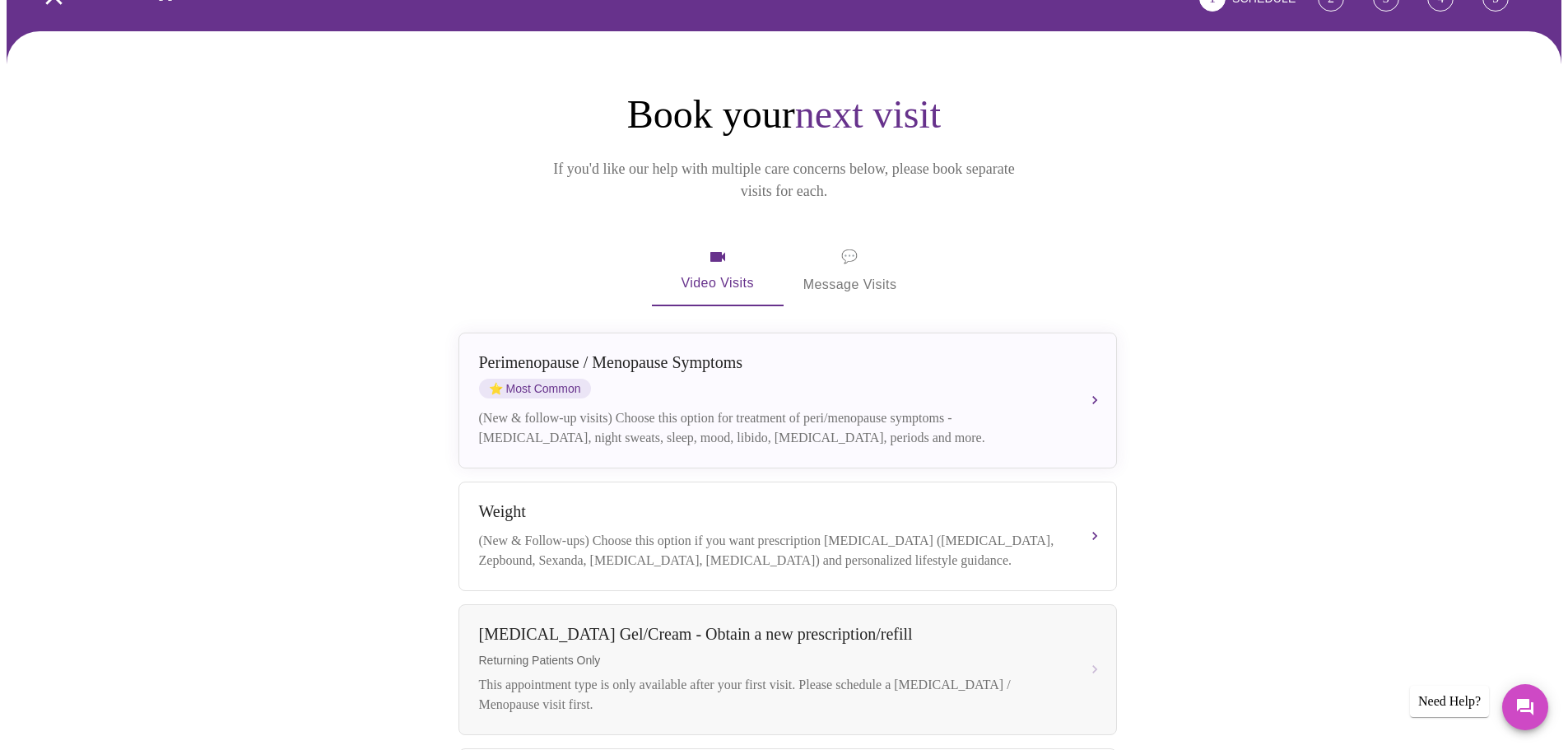
scroll to position [247, 0]
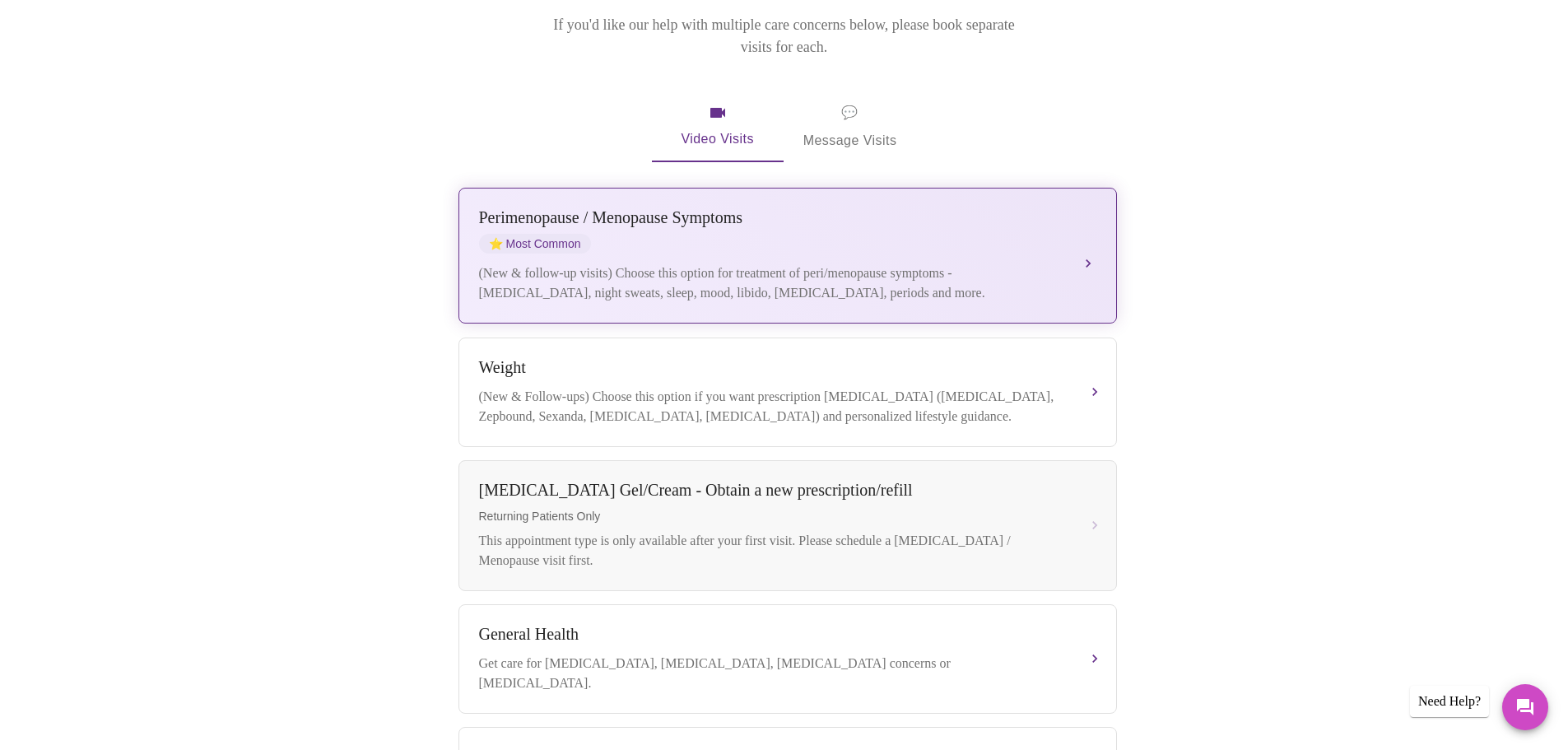
click at [736, 264] on div "(New & follow-up visits) Choose this option for treatment of peri/menopause sym…" at bounding box center [772, 283] width 584 height 39
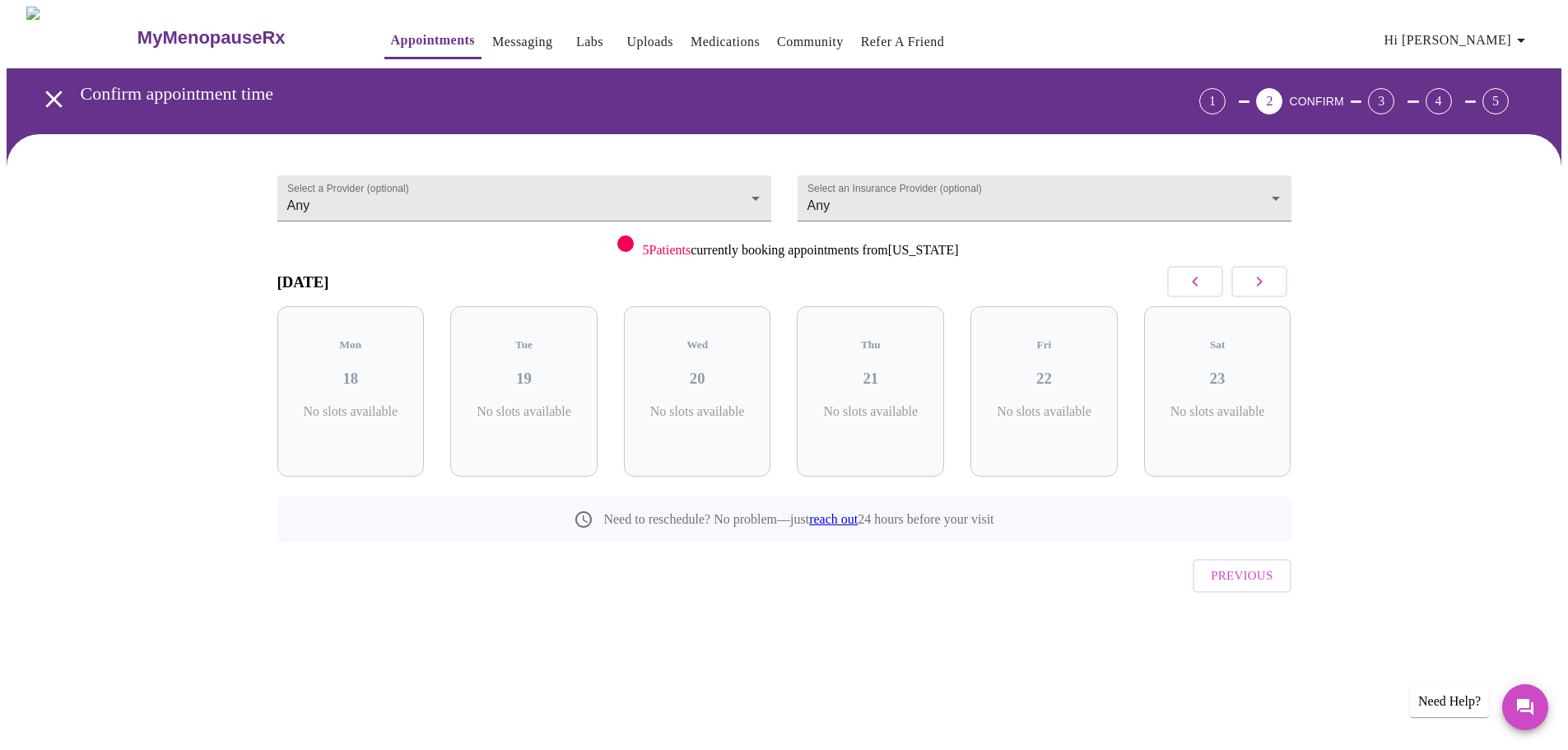
scroll to position [0, 0]
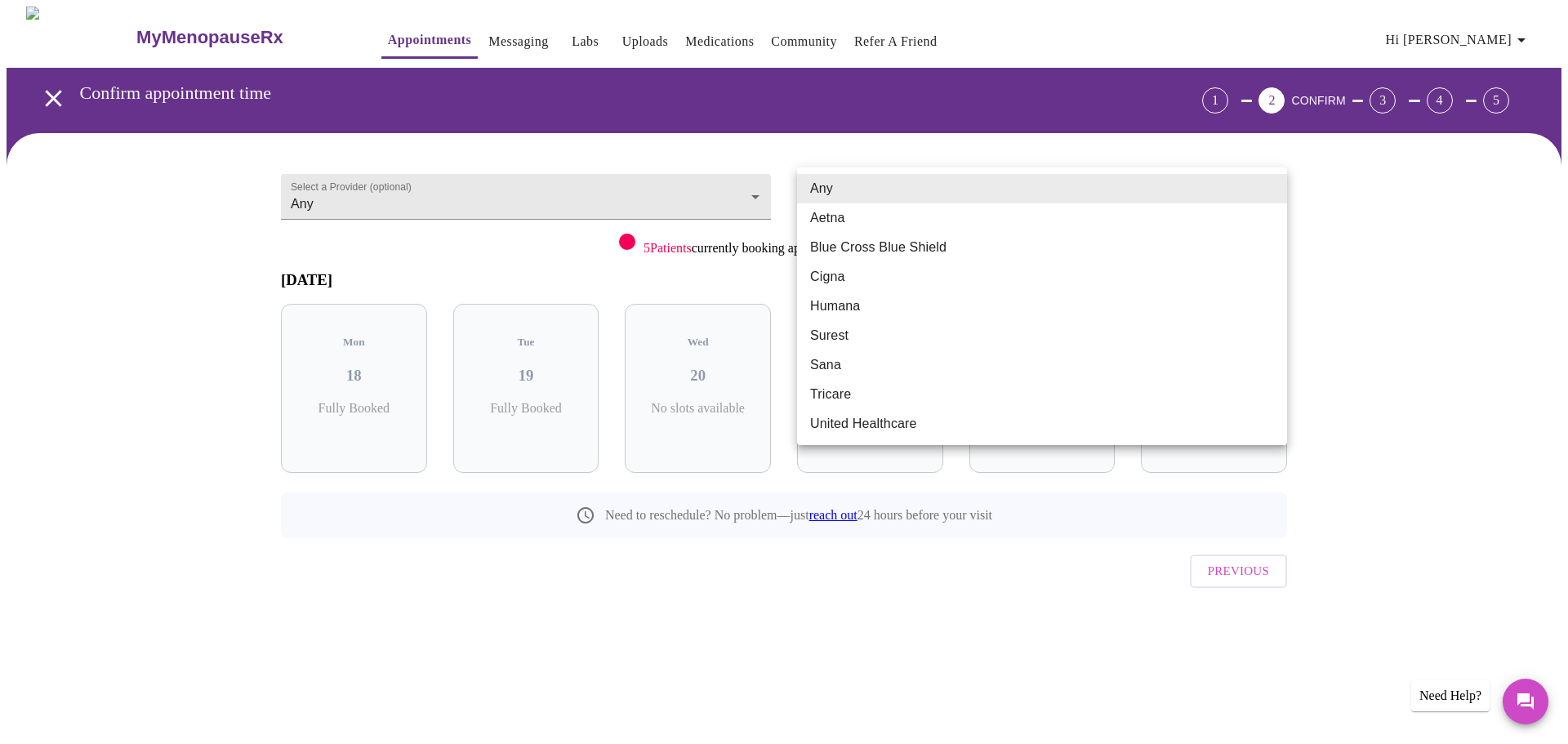
click at [921, 187] on body "MyMenopauseRx Appointments Messaging Labs Uploads Medications Community Refer a…" at bounding box center [784, 338] width 1555 height 663
click at [925, 241] on li "Blue Cross Blue Shield" at bounding box center [1041, 248] width 490 height 30
type input "Blue Cross Blue Shield"
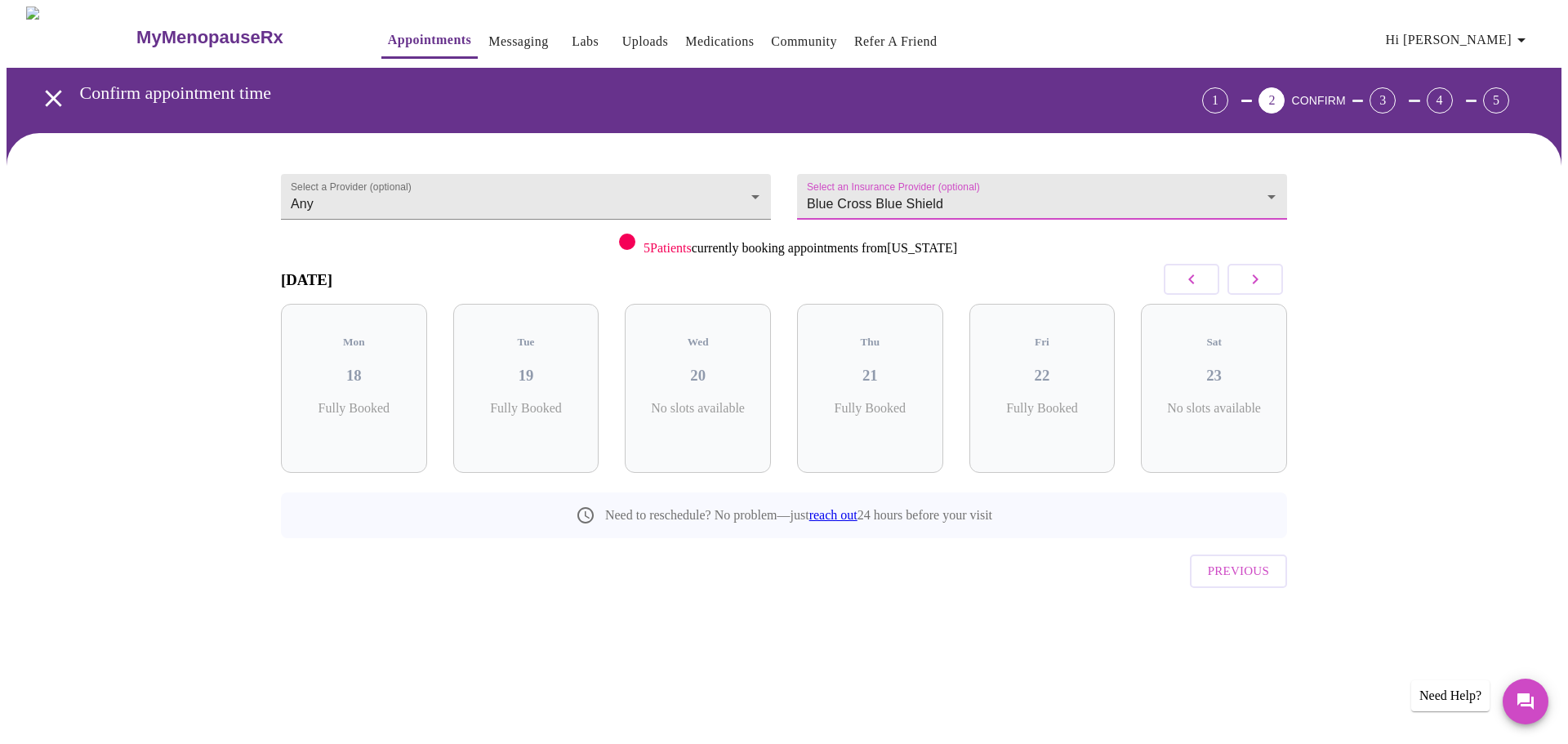
click at [1259, 284] on icon "button" at bounding box center [1255, 279] width 20 height 20
click at [1263, 367] on h3 "28" at bounding box center [1214, 376] width 120 height 18
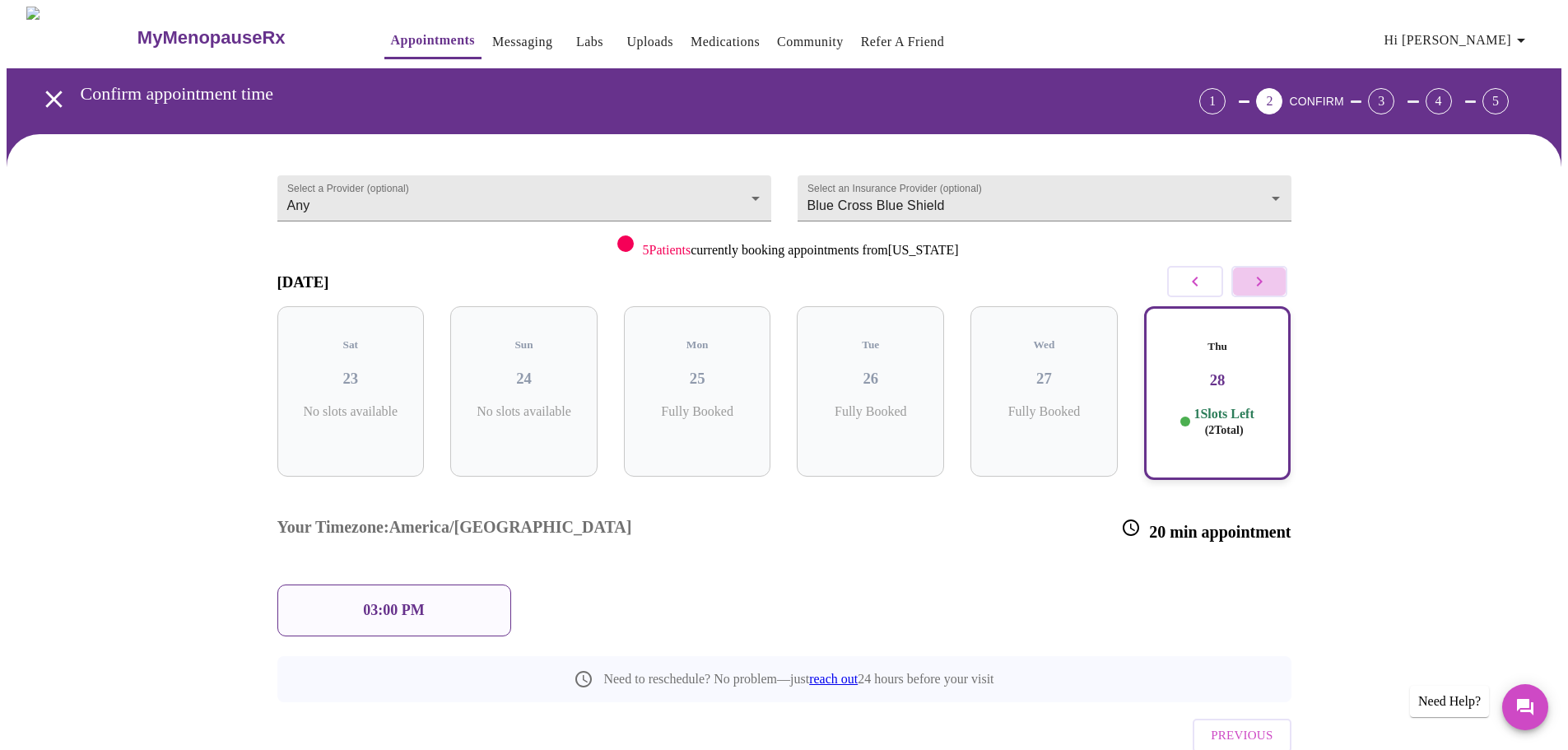
click at [1262, 278] on icon "button" at bounding box center [1260, 281] width 20 height 20
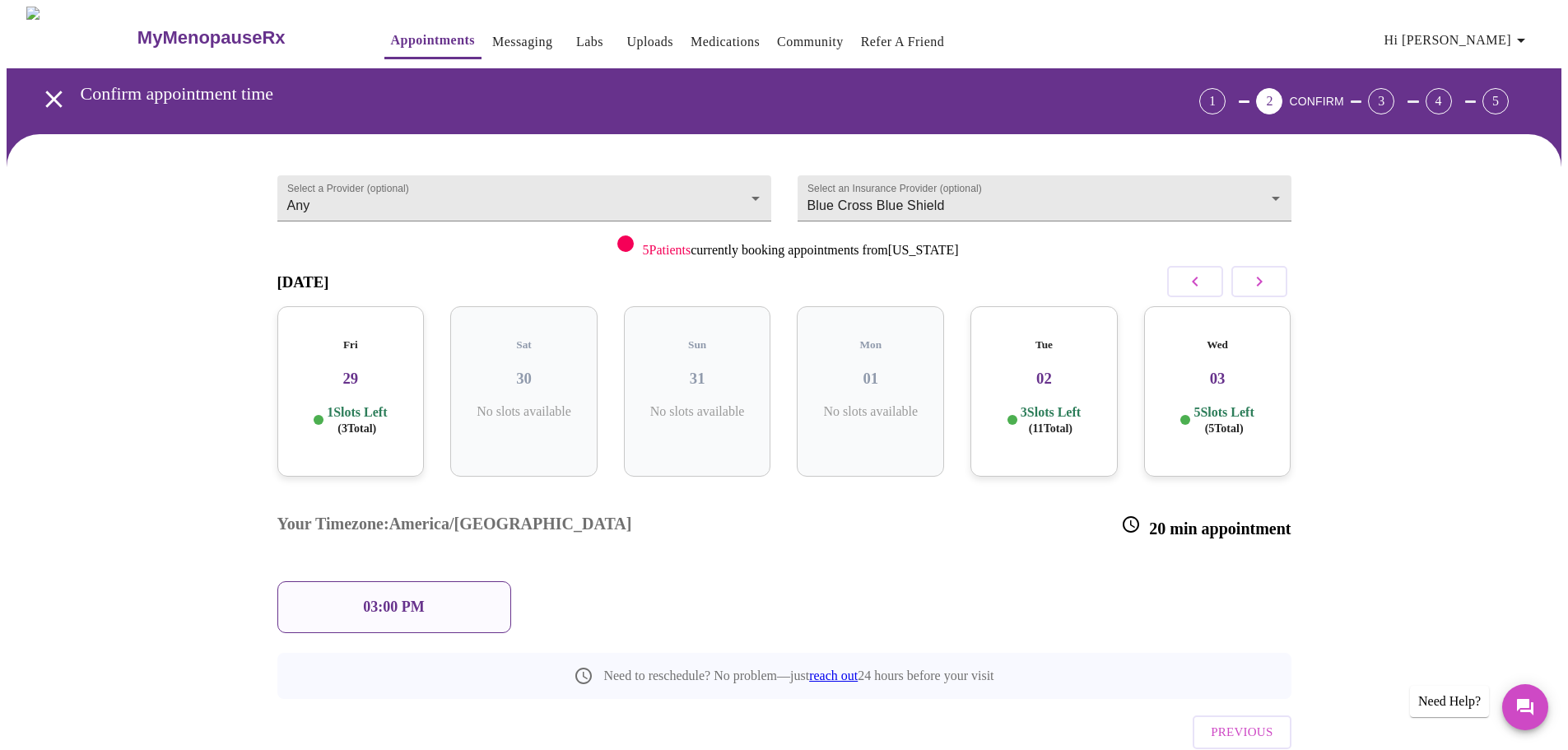
click at [385, 405] on p "1 Slots Left ( 3 Total)" at bounding box center [357, 420] width 60 height 32
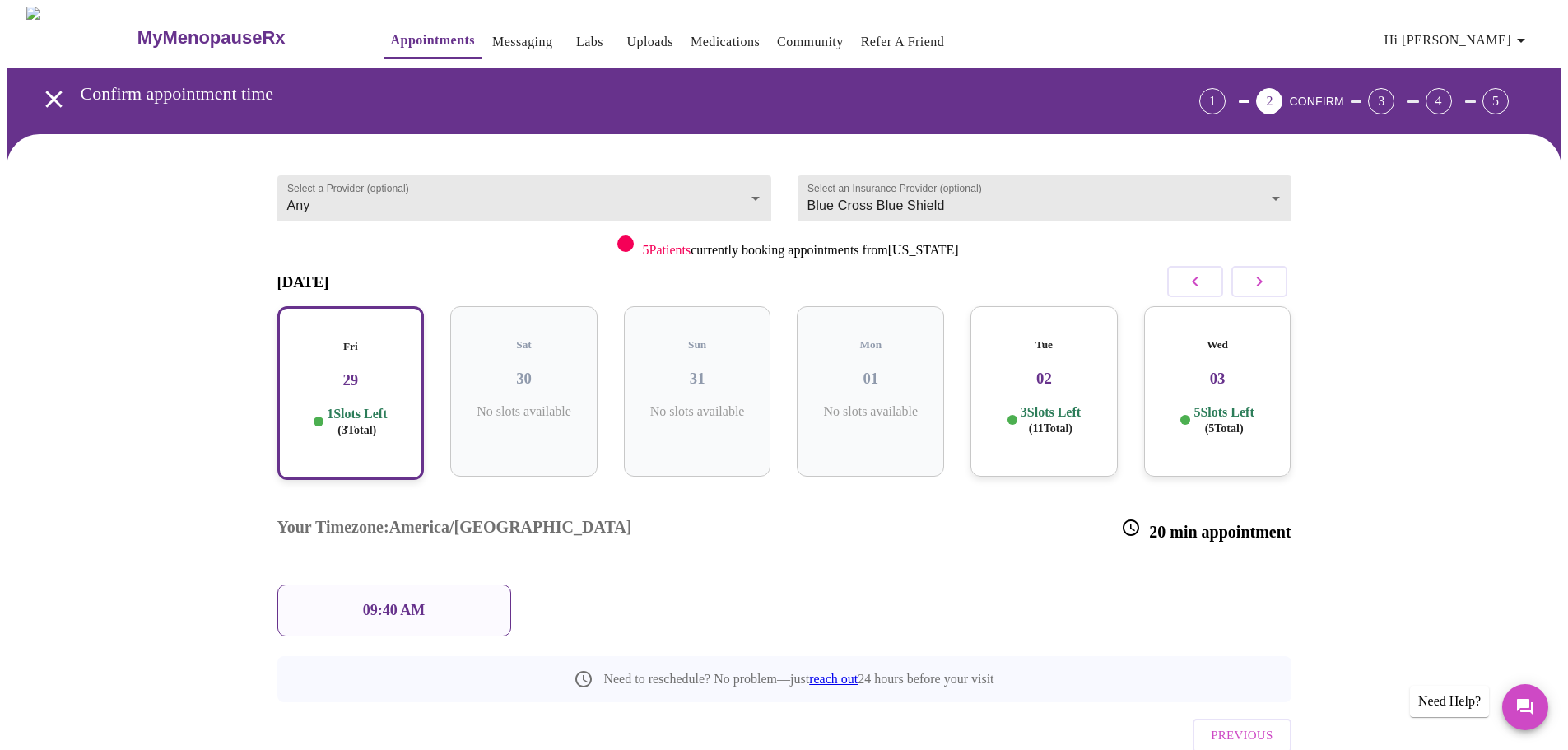
click at [379, 602] on p "09:40 AM" at bounding box center [394, 610] width 62 height 17
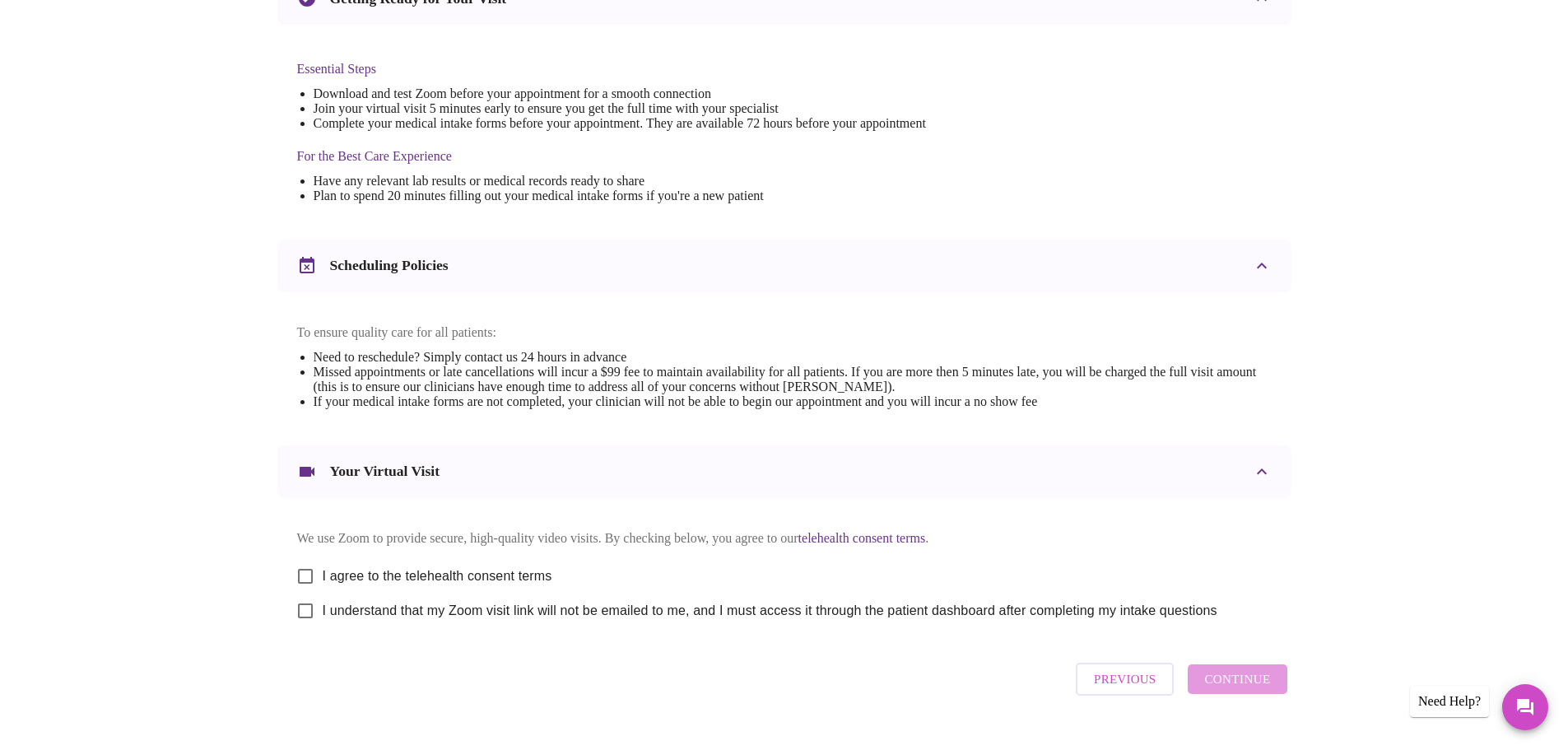
scroll to position [444, 0]
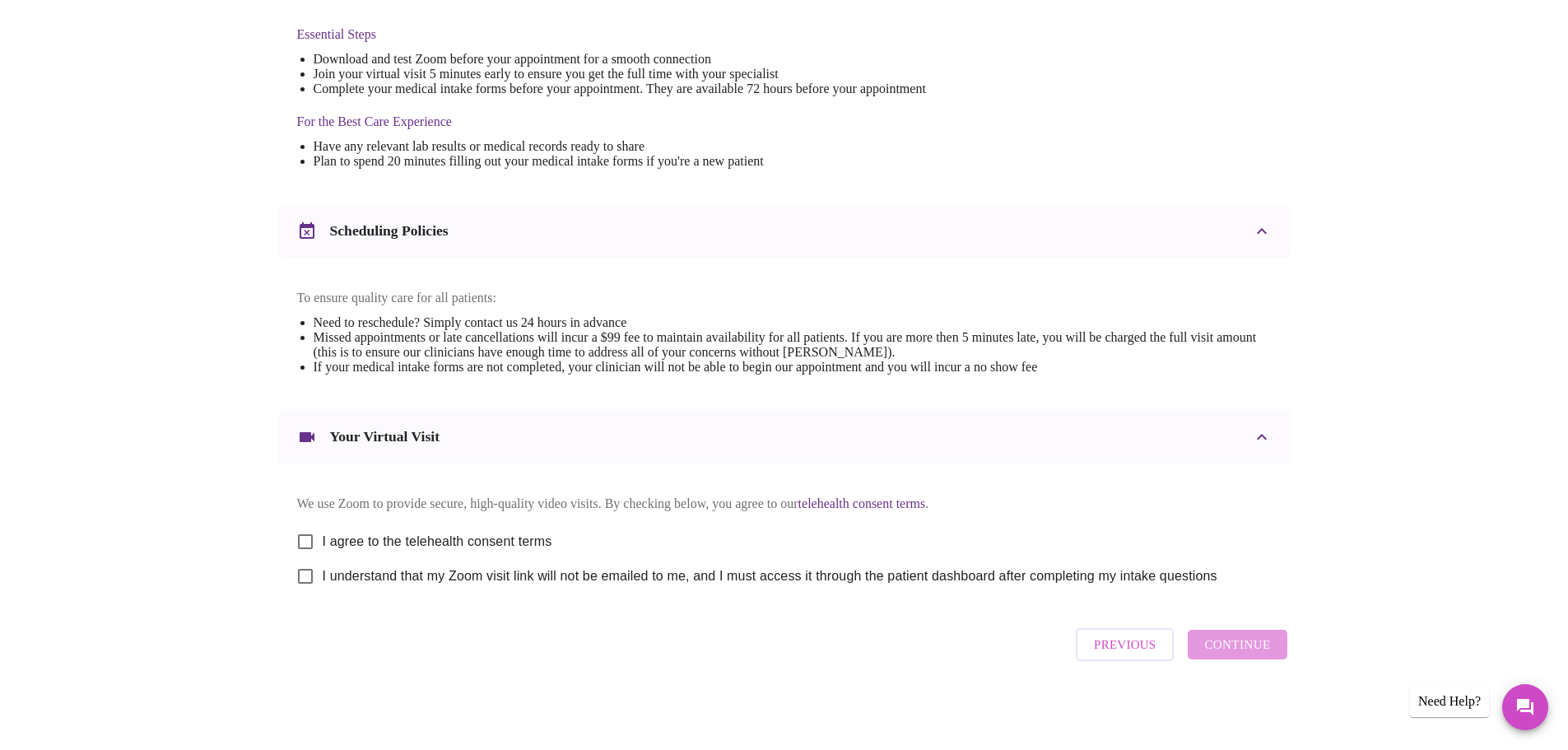
click at [306, 532] on input "I agree to the telehealth consent terms" at bounding box center [305, 542] width 35 height 35
checkbox input "true"
click at [308, 578] on input "I understand that my Zoom visit link will not be emailed to me, and I must acce…" at bounding box center [305, 577] width 35 height 35
checkbox input "true"
click at [1246, 655] on span "Continue" at bounding box center [1237, 645] width 66 height 22
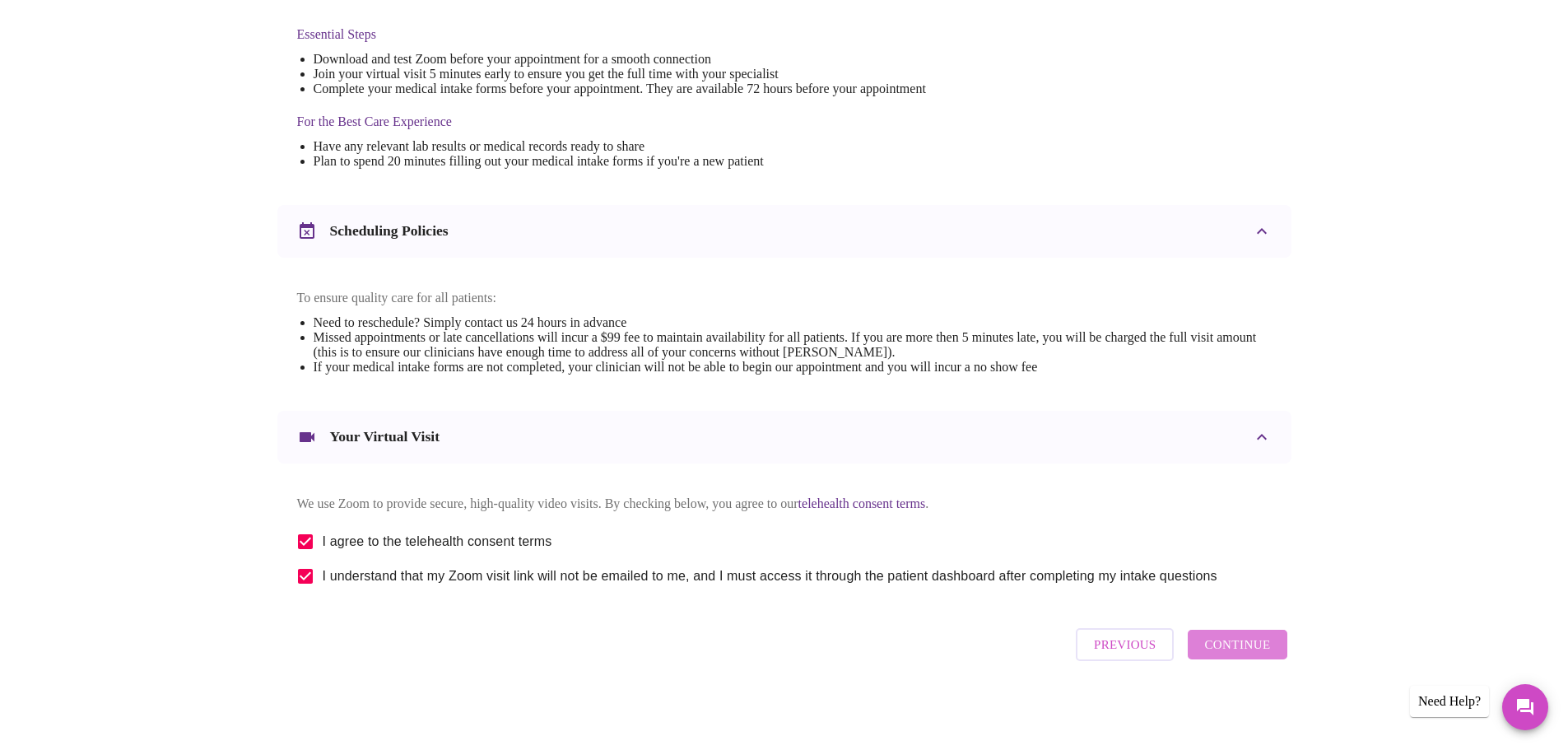
scroll to position [0, 0]
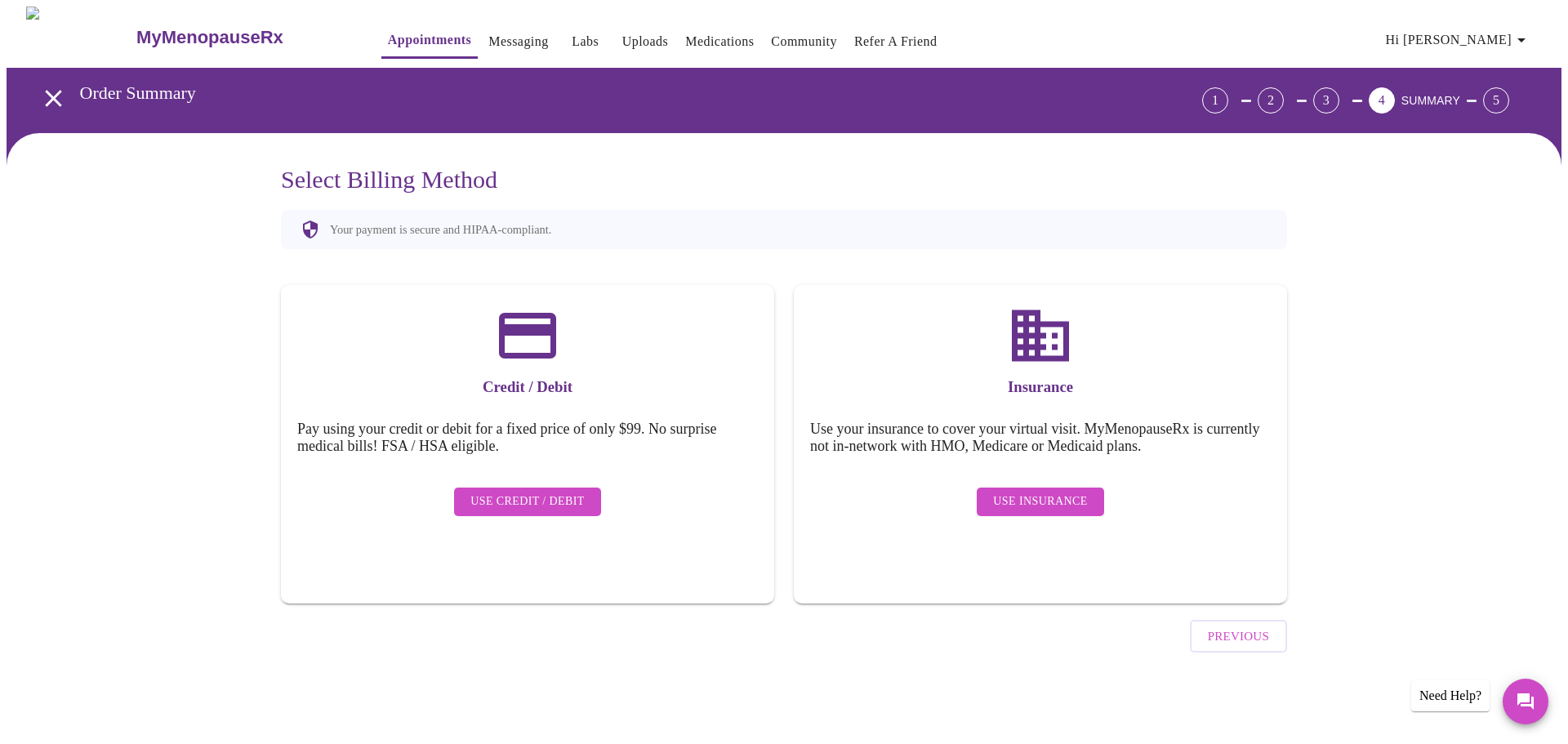
click at [1018, 491] on span "Use Insurance" at bounding box center [1040, 501] width 94 height 21
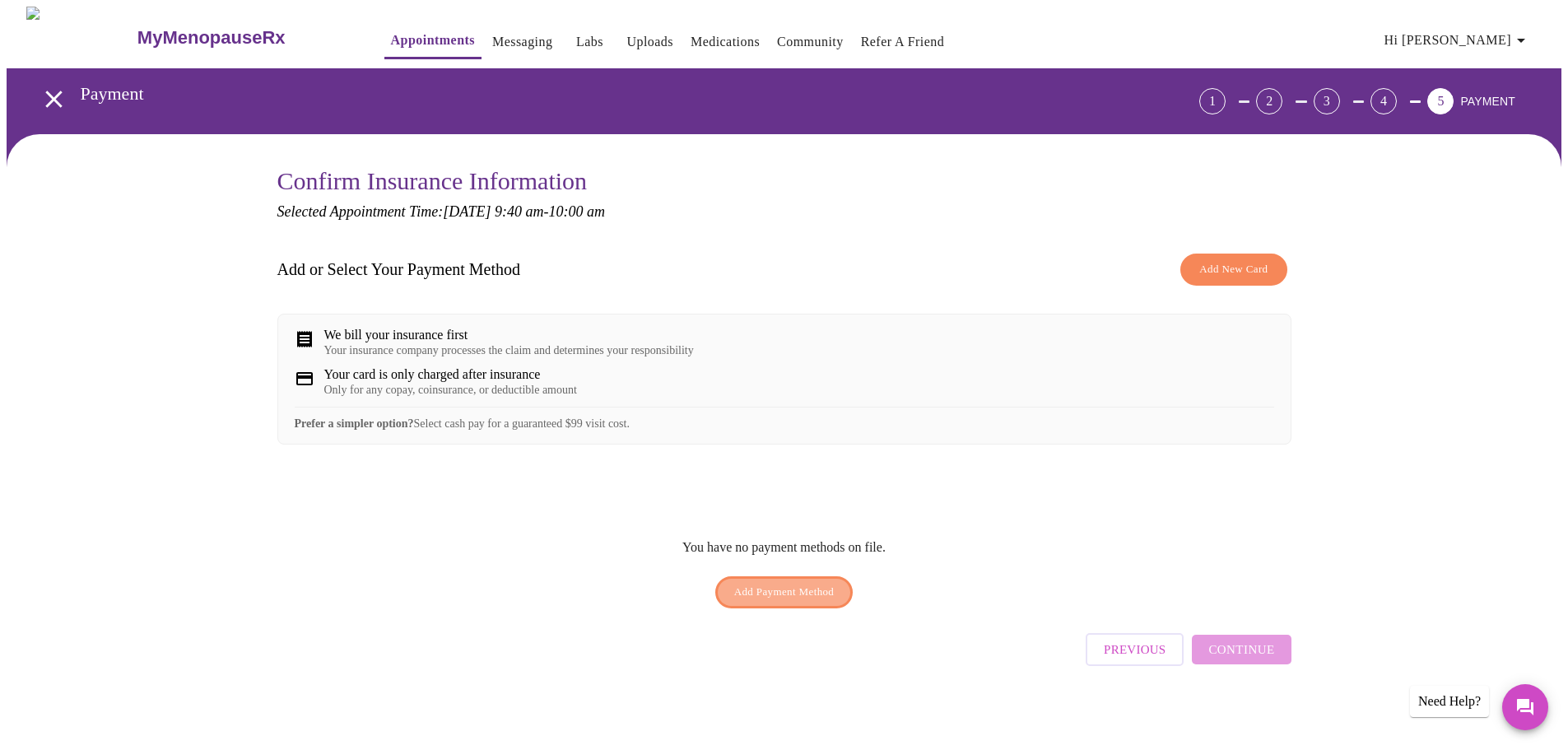
click at [780, 599] on span "Add Payment Method" at bounding box center [784, 592] width 101 height 19
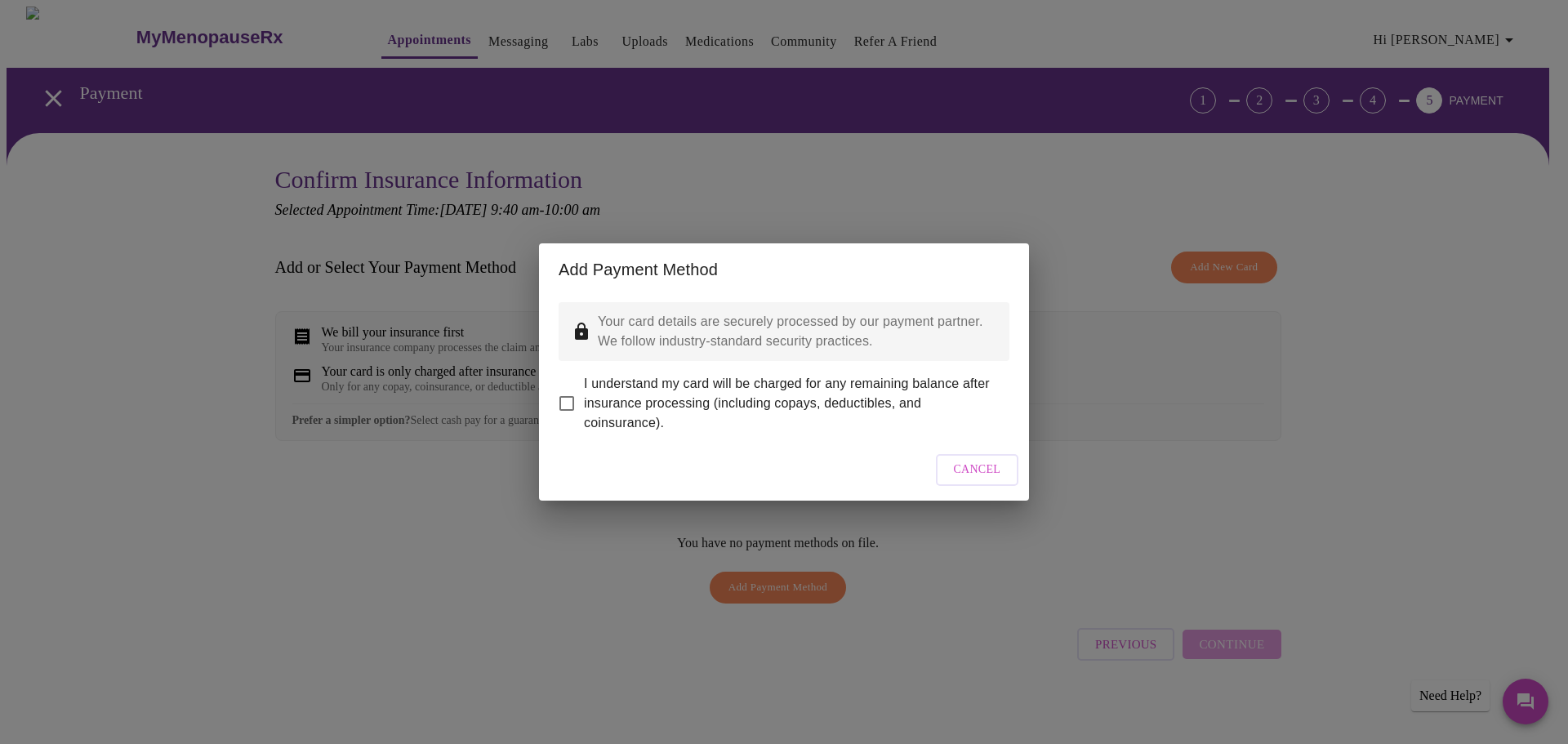
click at [647, 396] on span "I understand my card will be charged for any remaining balance after insurance …" at bounding box center [790, 403] width 413 height 59
click at [584, 396] on input "I understand my card will be charged for any remaining balance after insurance …" at bounding box center [567, 404] width 35 height 35
checkbox input "true"
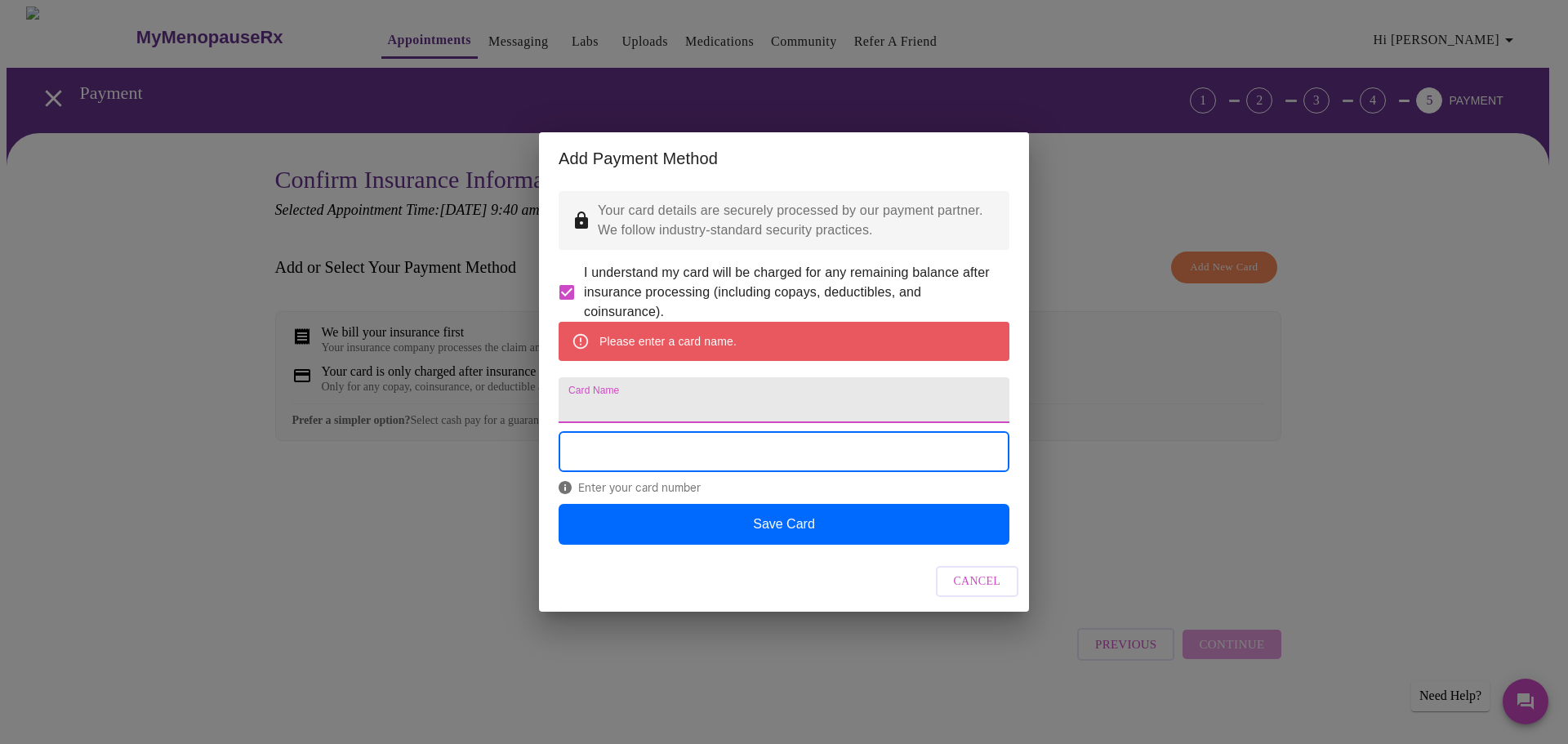
click at [616, 400] on input "Card Name" at bounding box center [784, 400] width 451 height 45
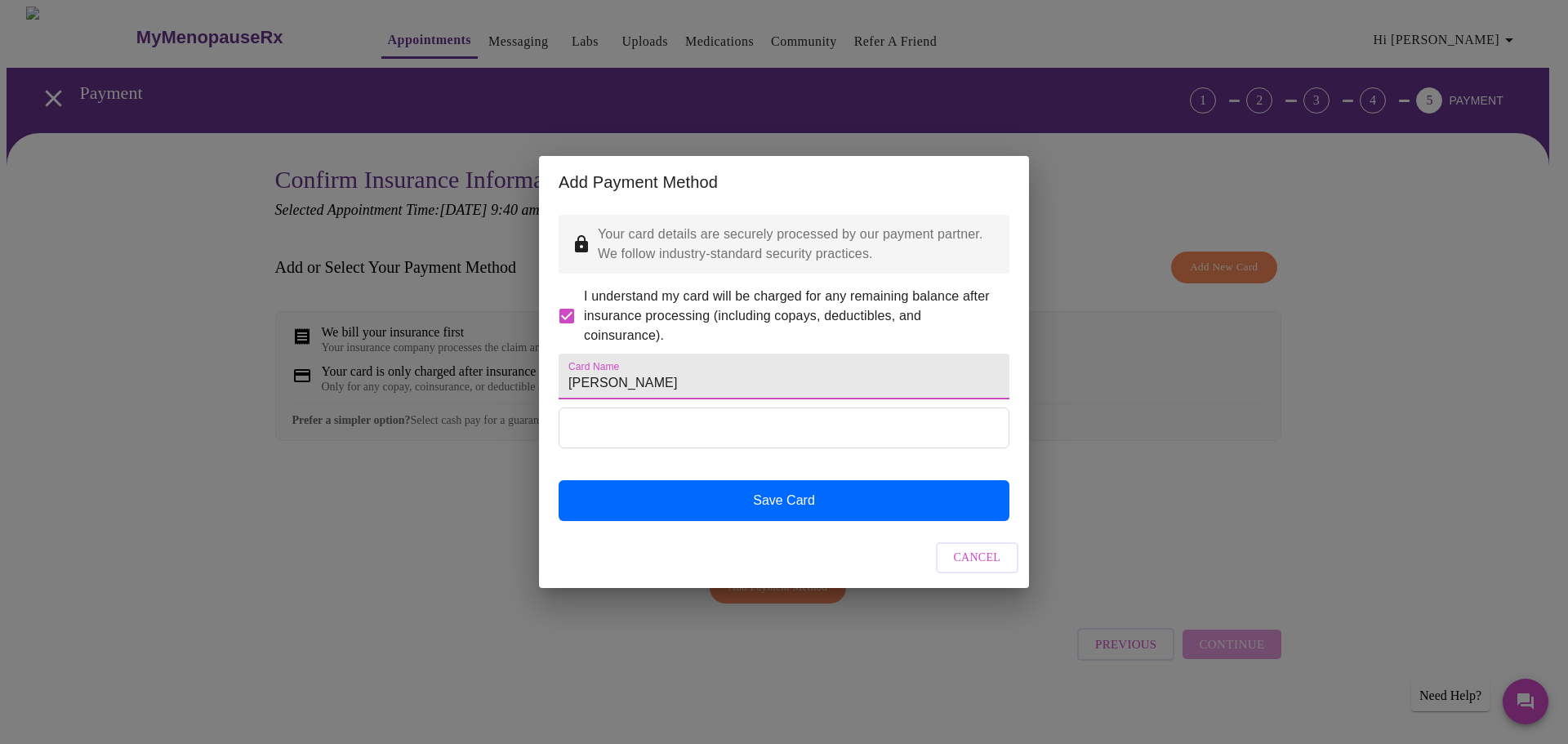
type input "Cassie Puckett"
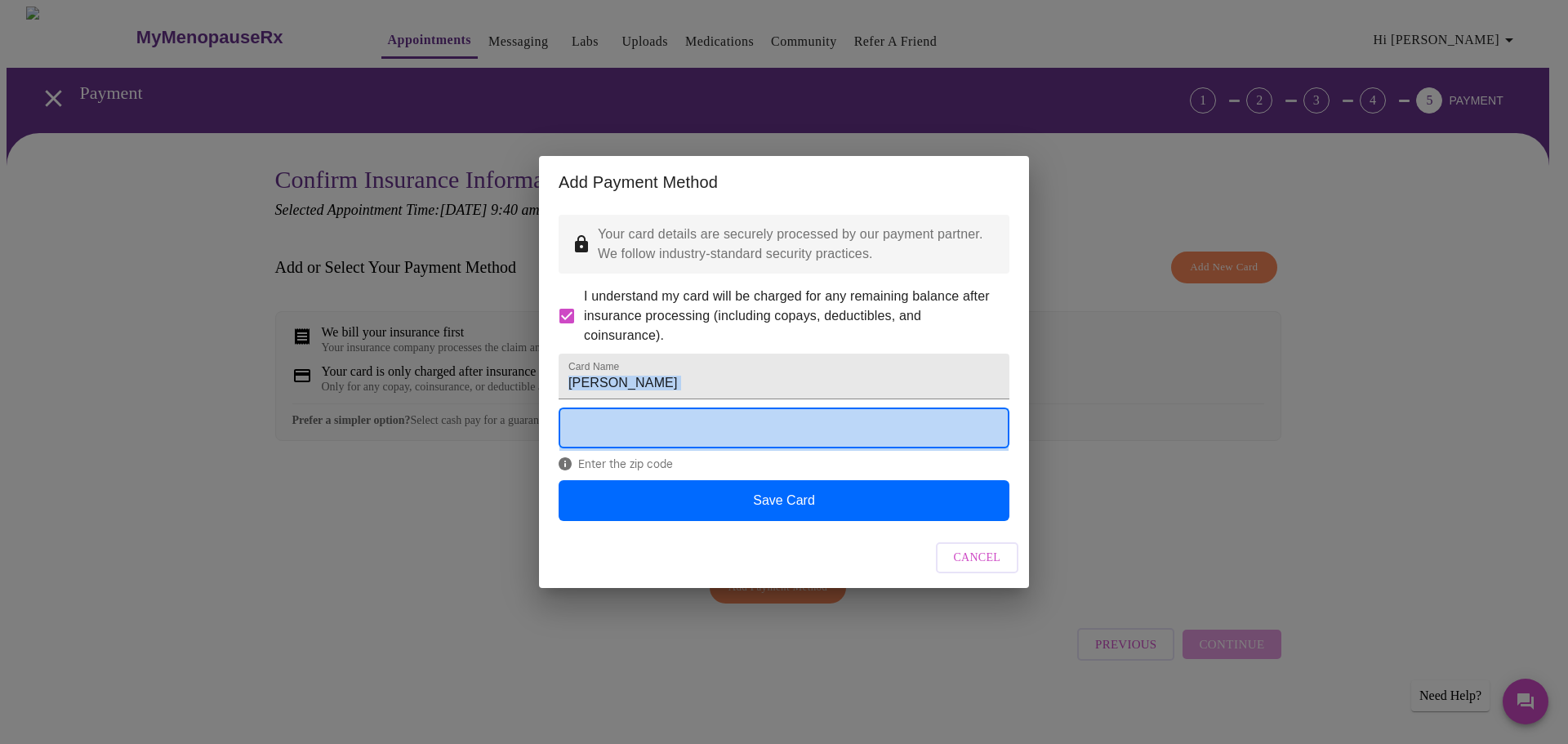
click at [926, 409] on div "Card Name Cassie Puckett Enter the zip code Save Card" at bounding box center [784, 433] width 451 height 176
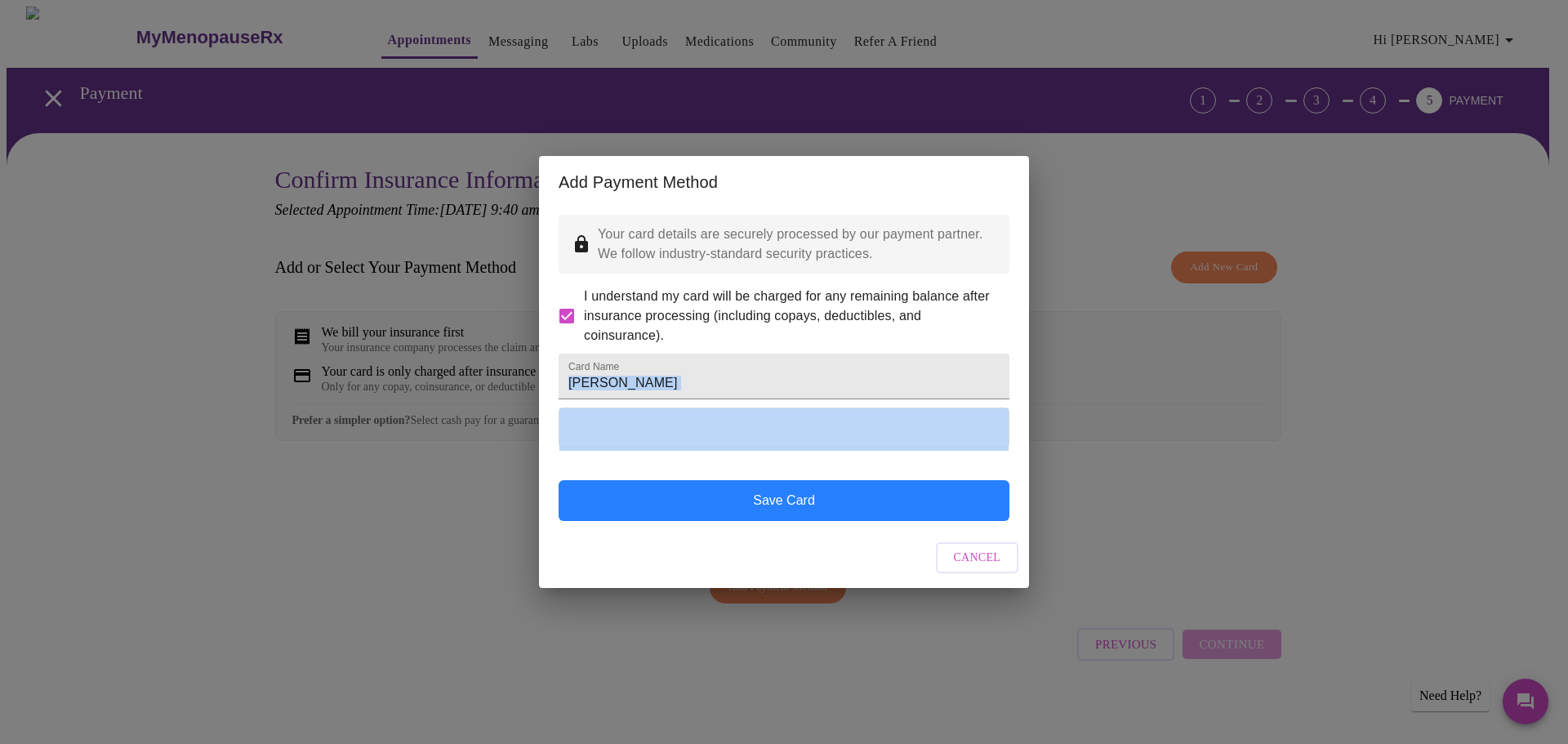
click at [883, 518] on button "Save Card" at bounding box center [784, 500] width 451 height 40
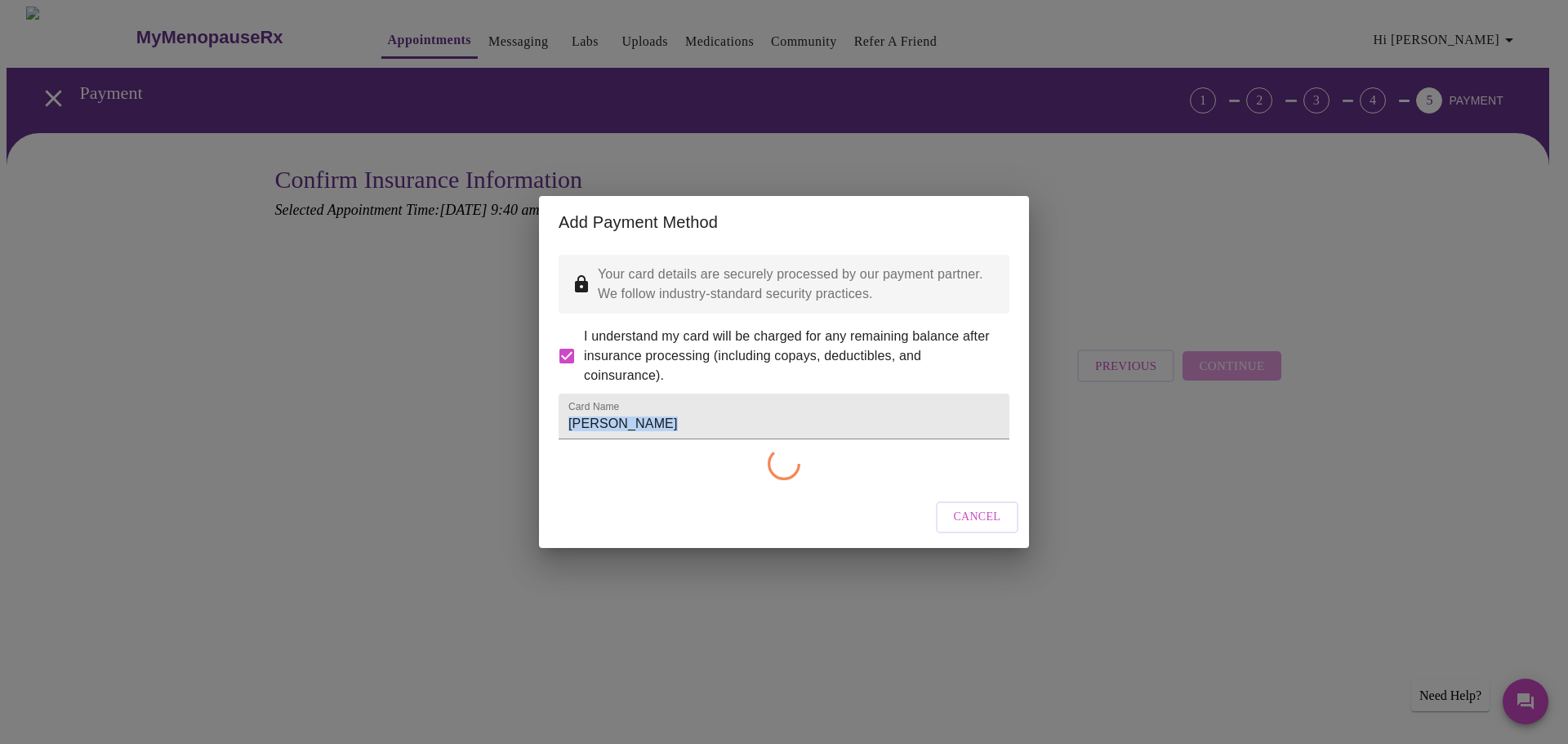
checkbox input "false"
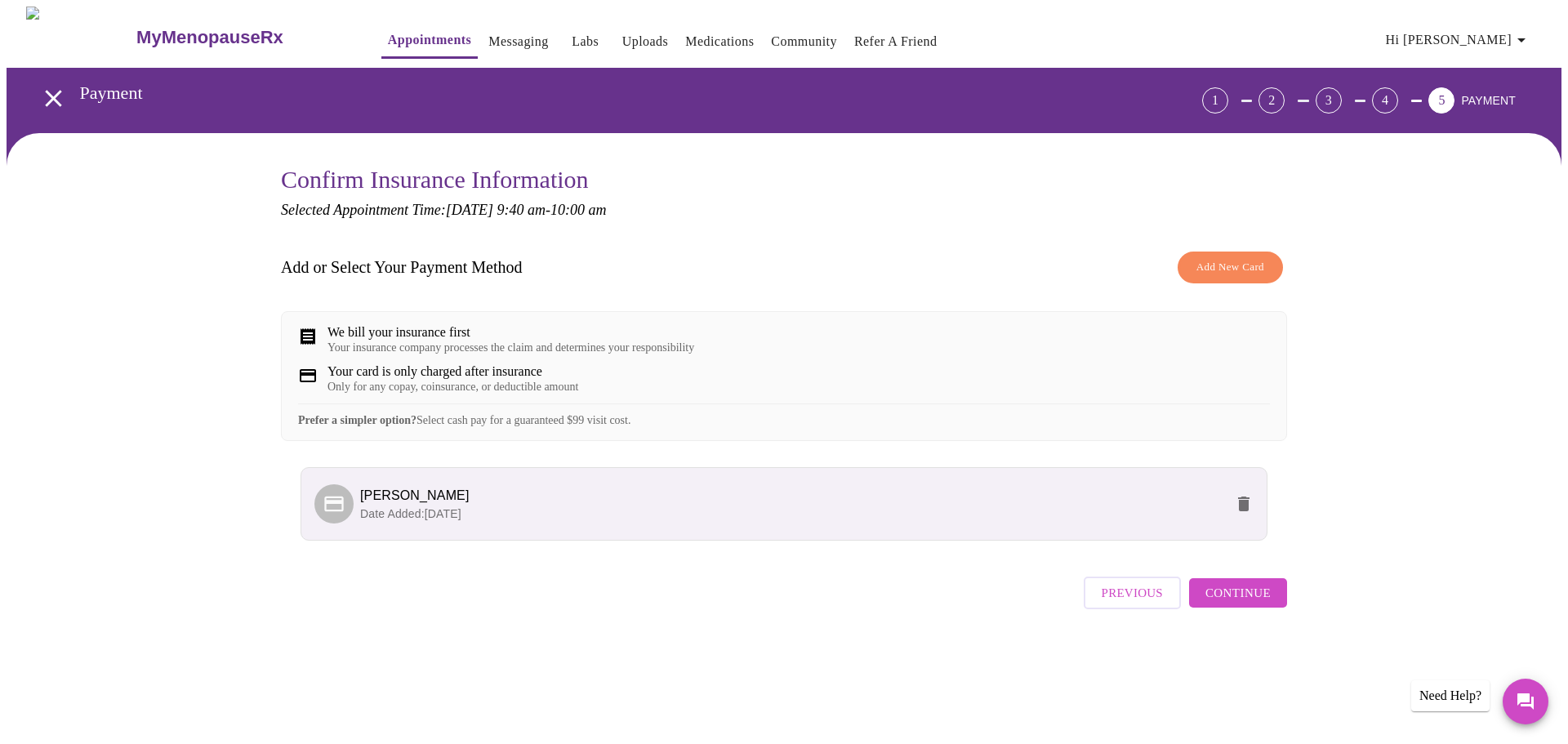
click at [1254, 604] on span "Continue" at bounding box center [1238, 593] width 65 height 21
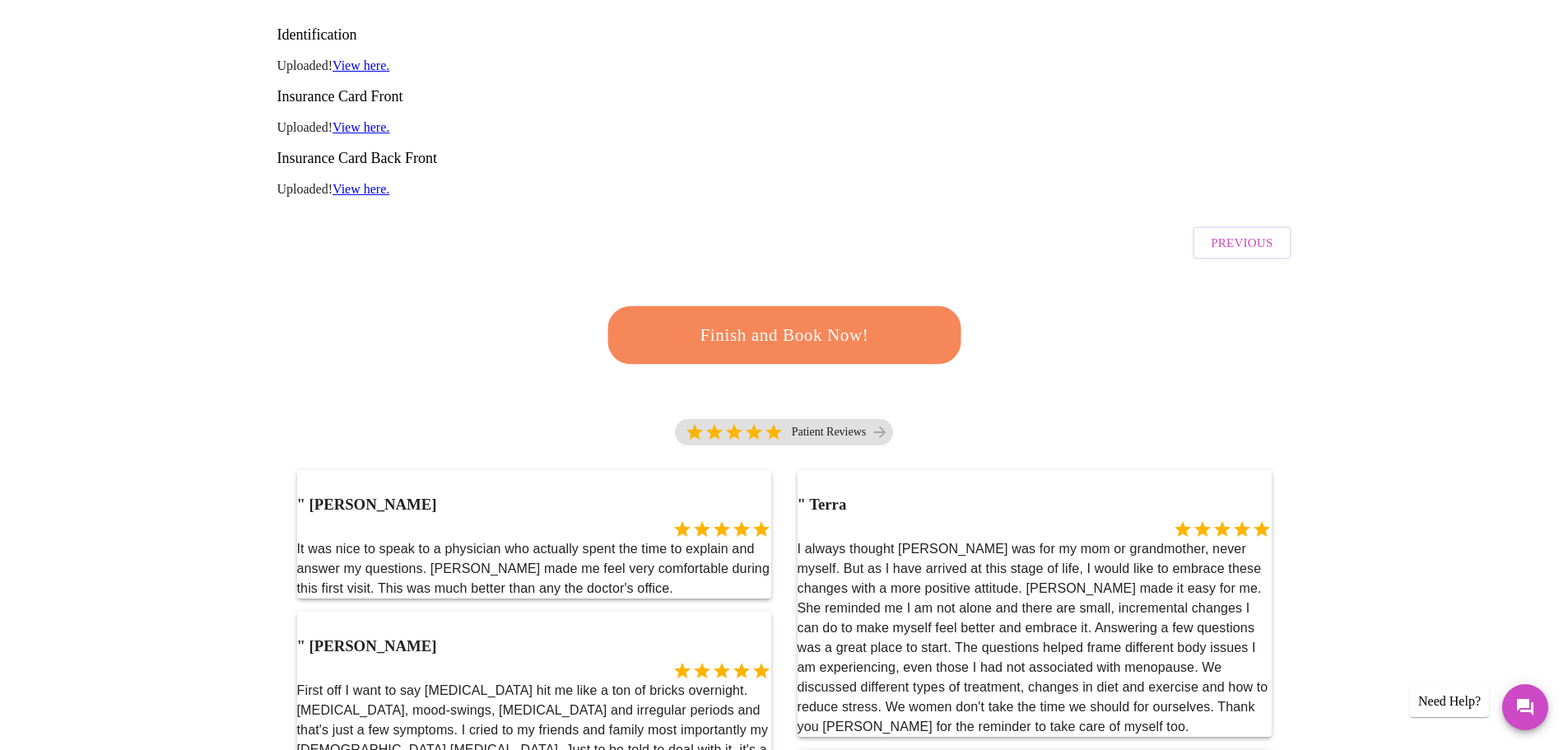
scroll to position [330, 0]
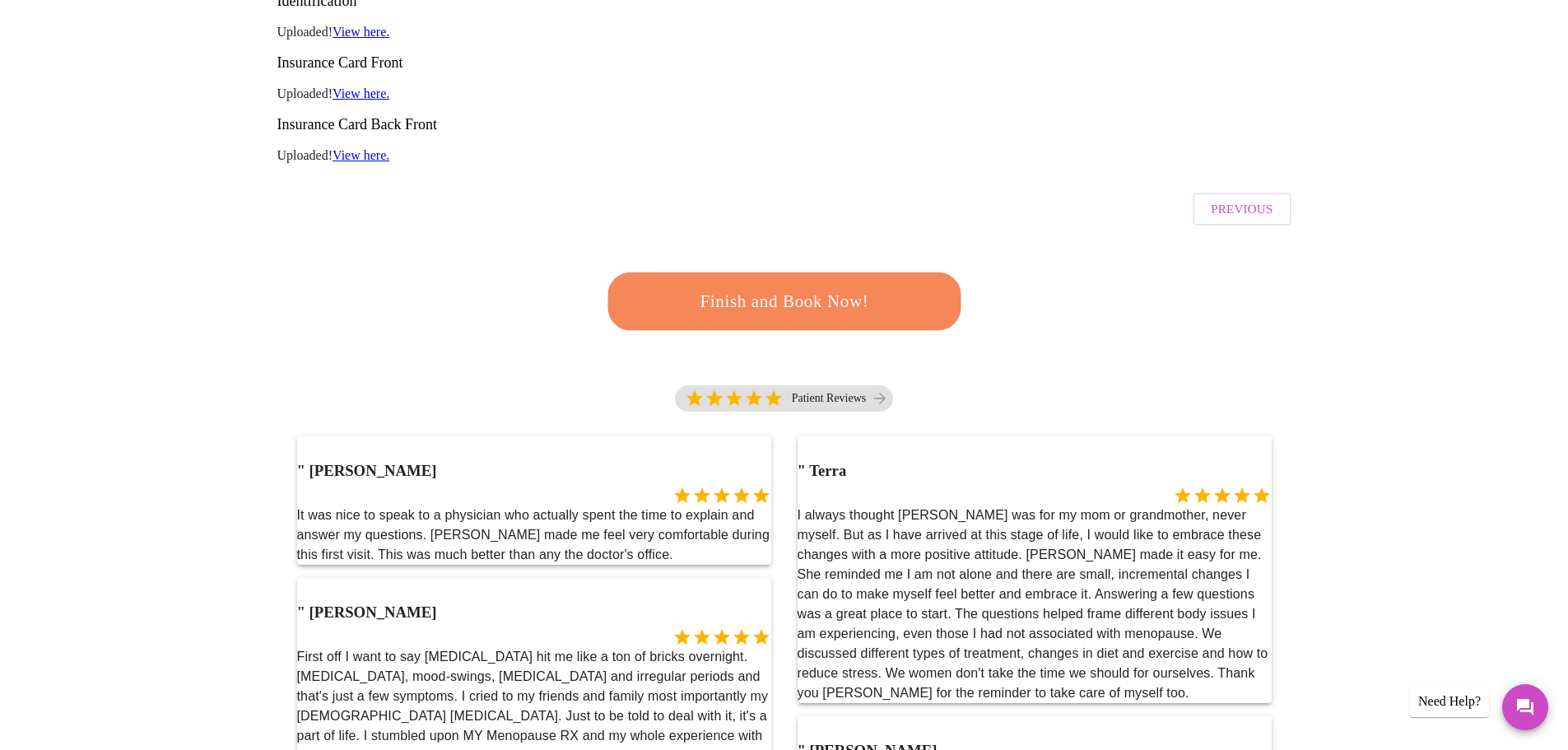
click at [711, 286] on span "Finish and Book Now!" at bounding box center [784, 301] width 305 height 31
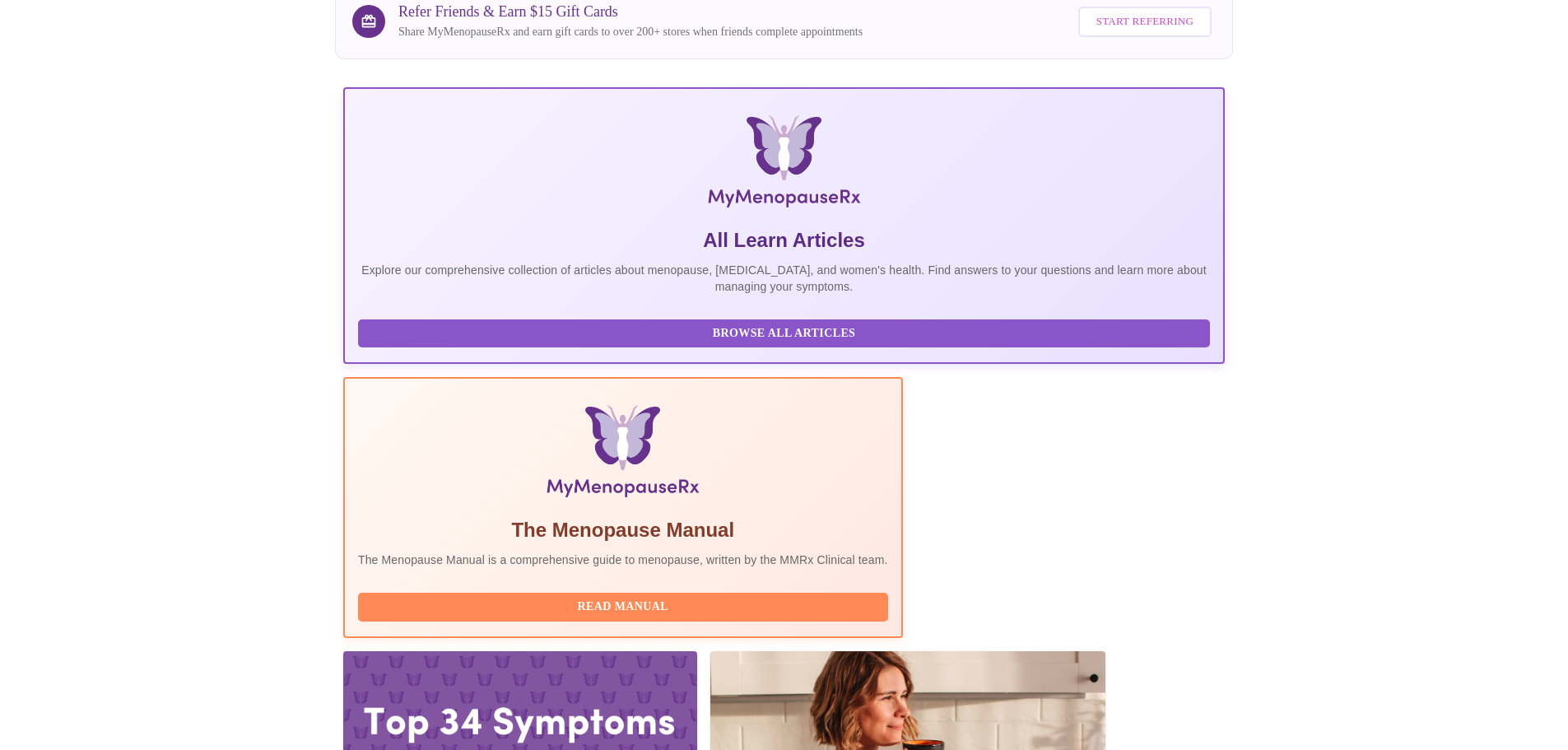
scroll to position [151, 0]
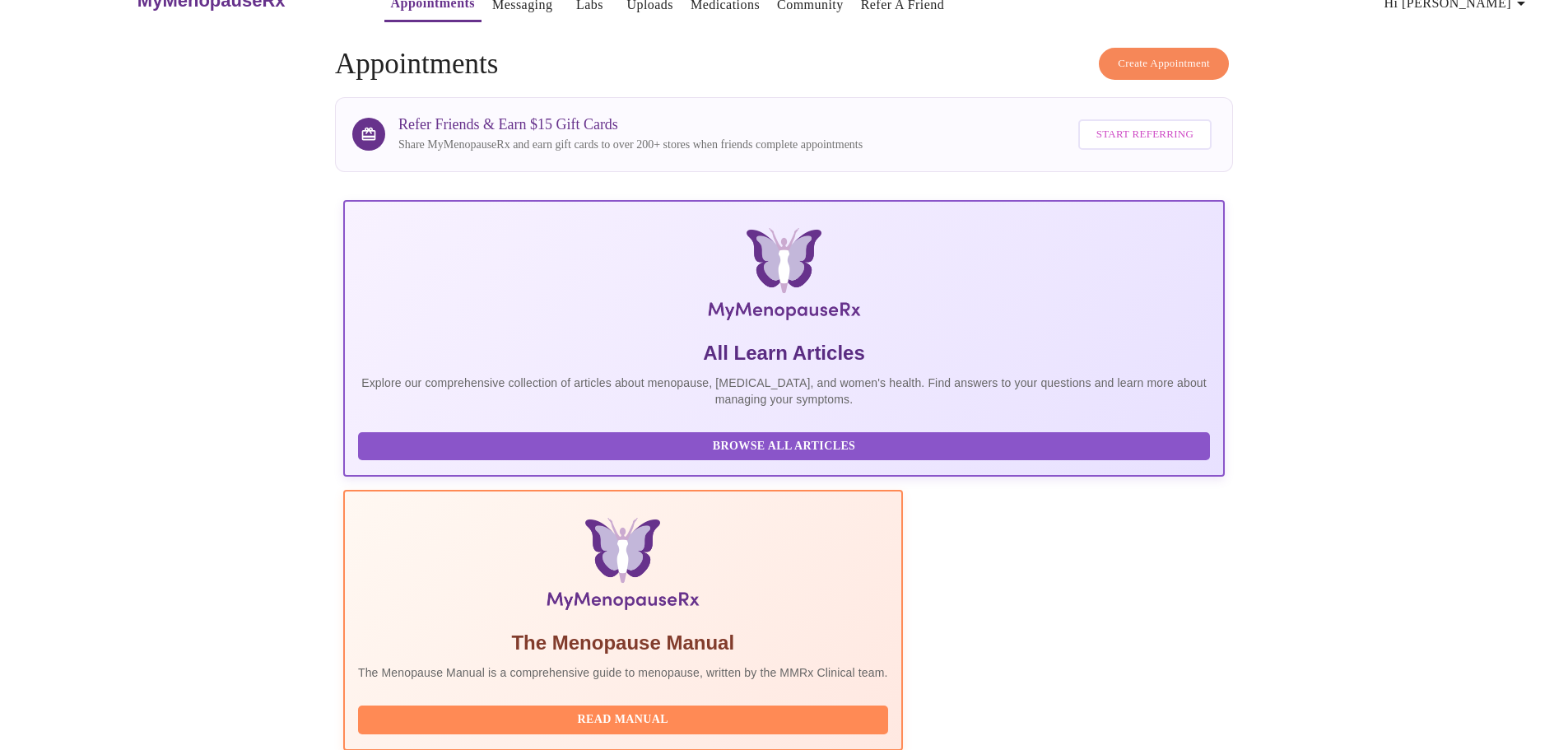
scroll to position [22, 0]
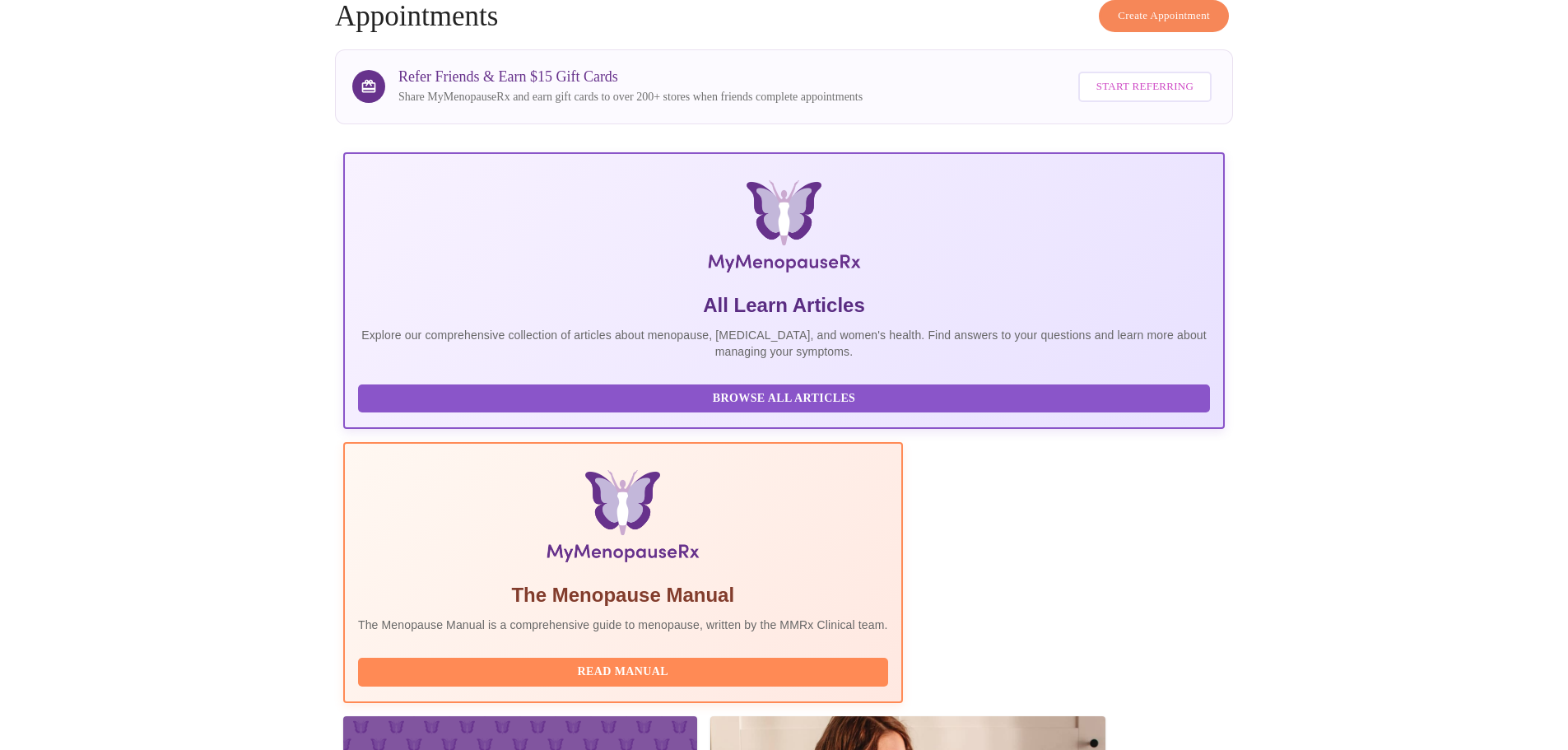
scroll to position [151, 0]
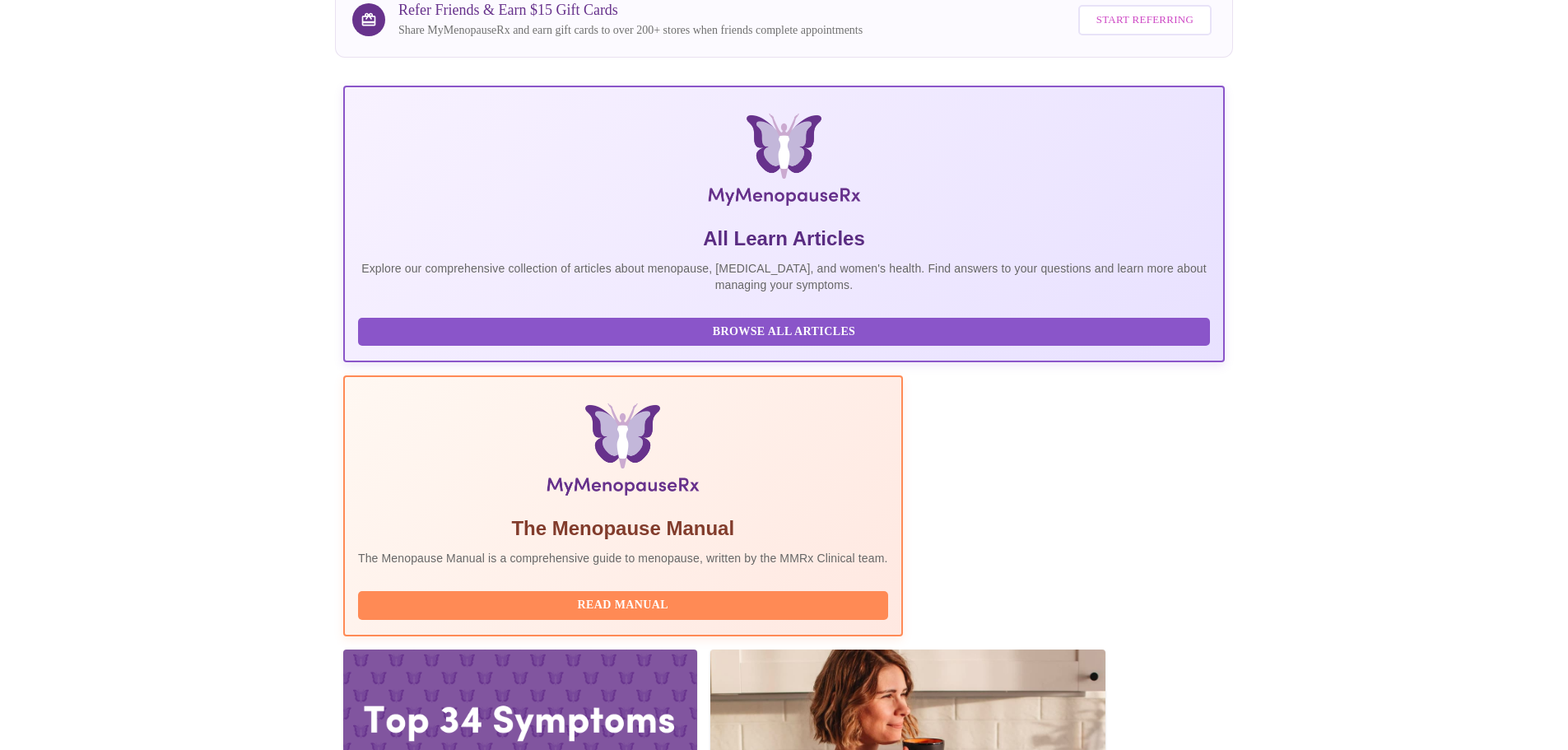
click at [727, 595] on span "Read Manual" at bounding box center [623, 605] width 497 height 21
